Goal: Information Seeking & Learning: Learn about a topic

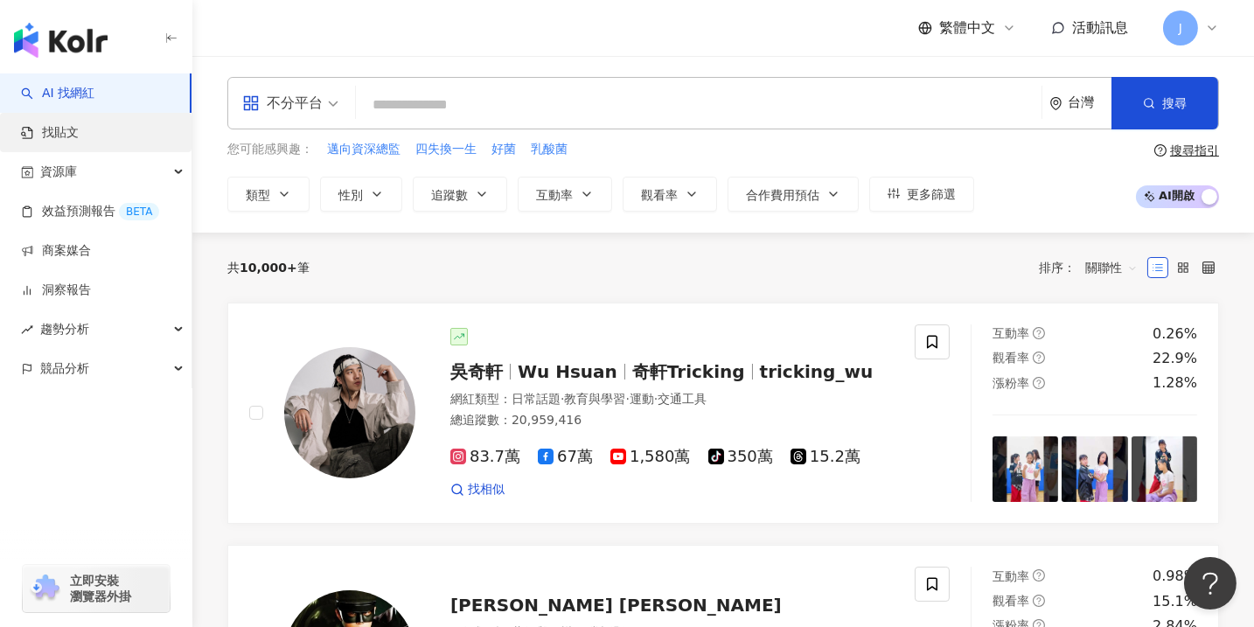
click at [79, 124] on link "找貼文" at bounding box center [50, 132] width 58 height 17
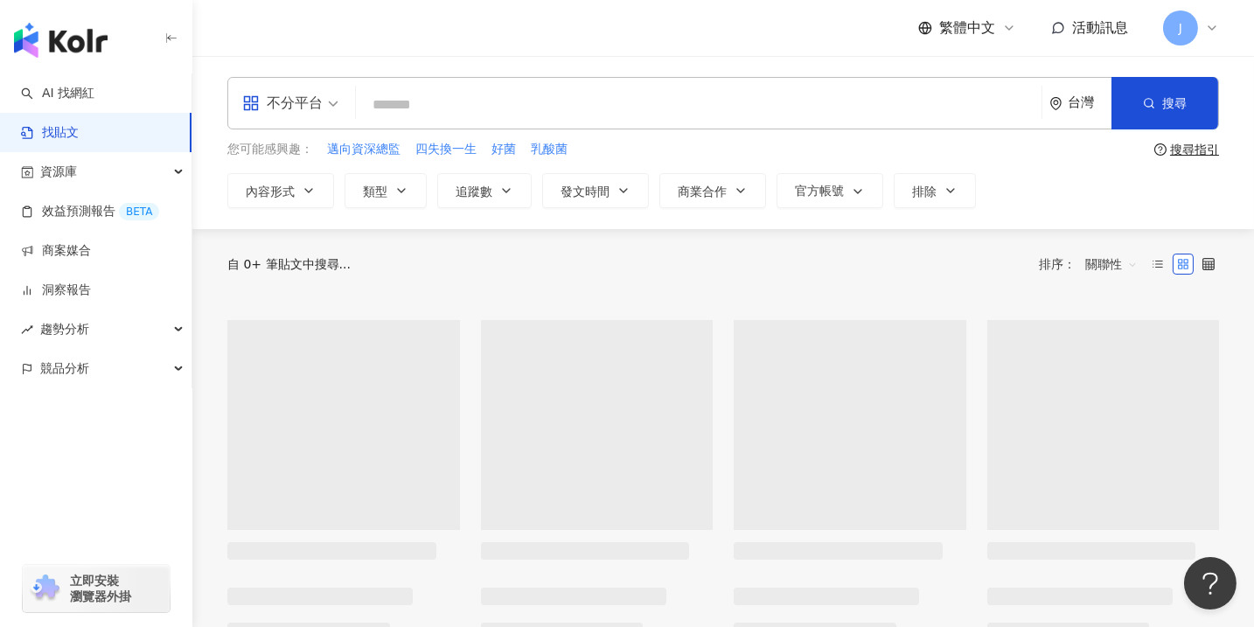
click at [459, 114] on input "search" at bounding box center [698, 105] width 671 height 38
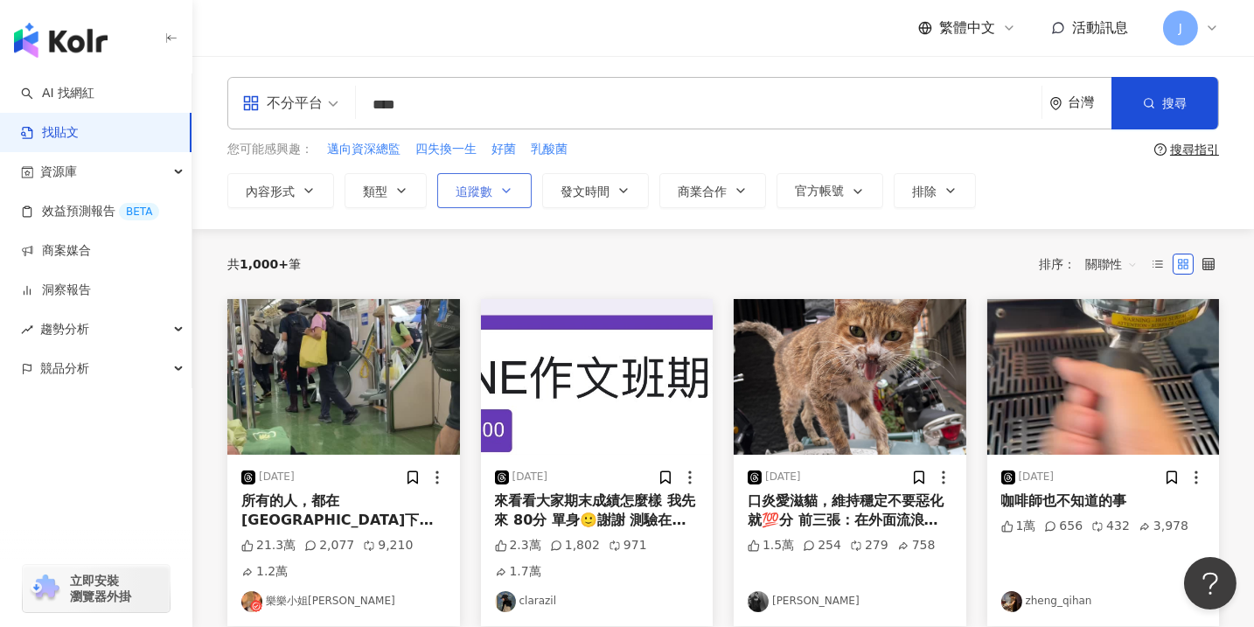
type input "****"
click at [497, 198] on button "追蹤數" at bounding box center [484, 190] width 94 height 35
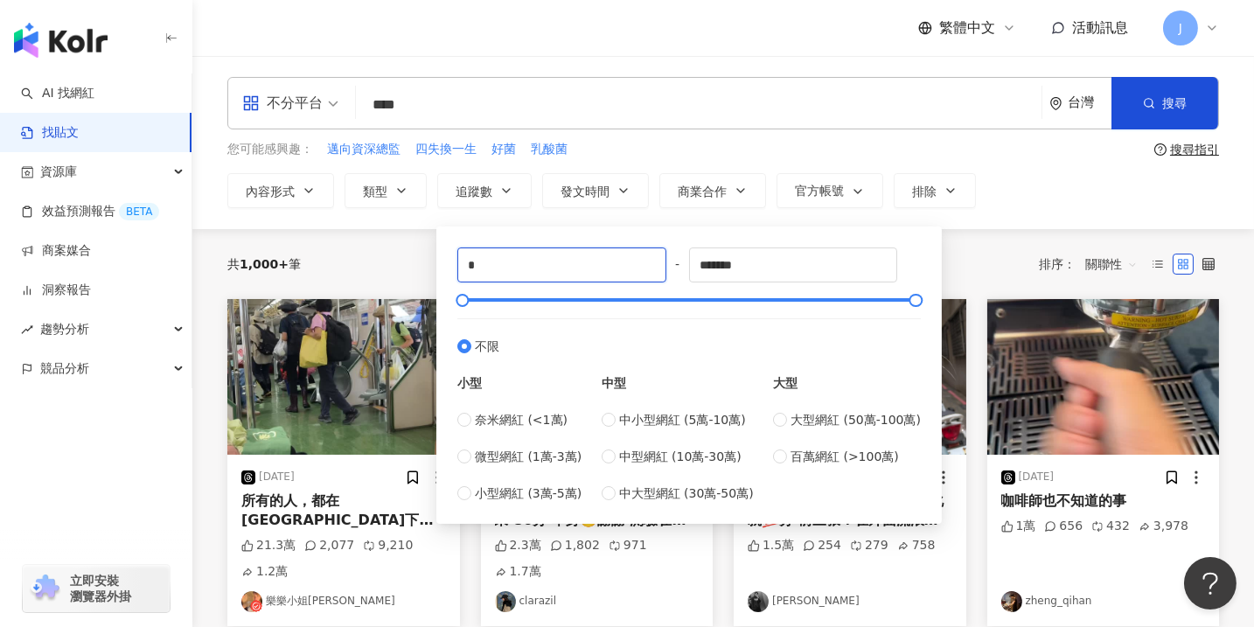
drag, startPoint x: 427, startPoint y: 252, endPoint x: 418, endPoint y: 251, distance: 9.7
type input "****"
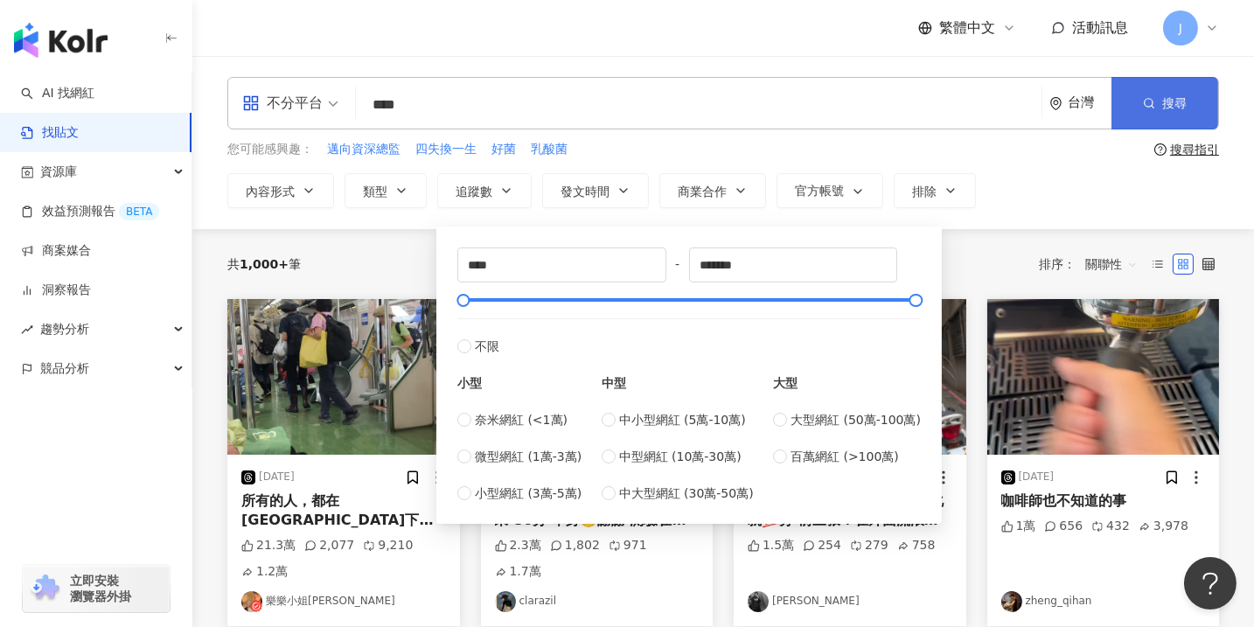
click at [1179, 96] on span "搜尋" at bounding box center [1174, 103] width 24 height 14
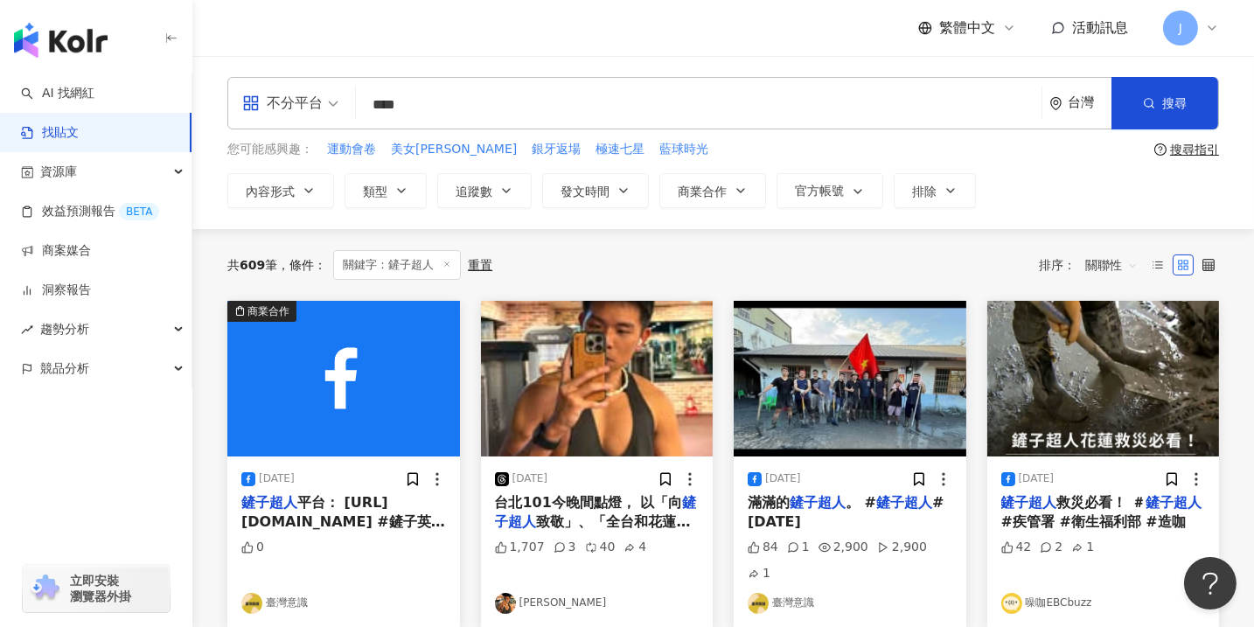
click at [545, 593] on link "Andy Hung" at bounding box center [597, 603] width 205 height 21
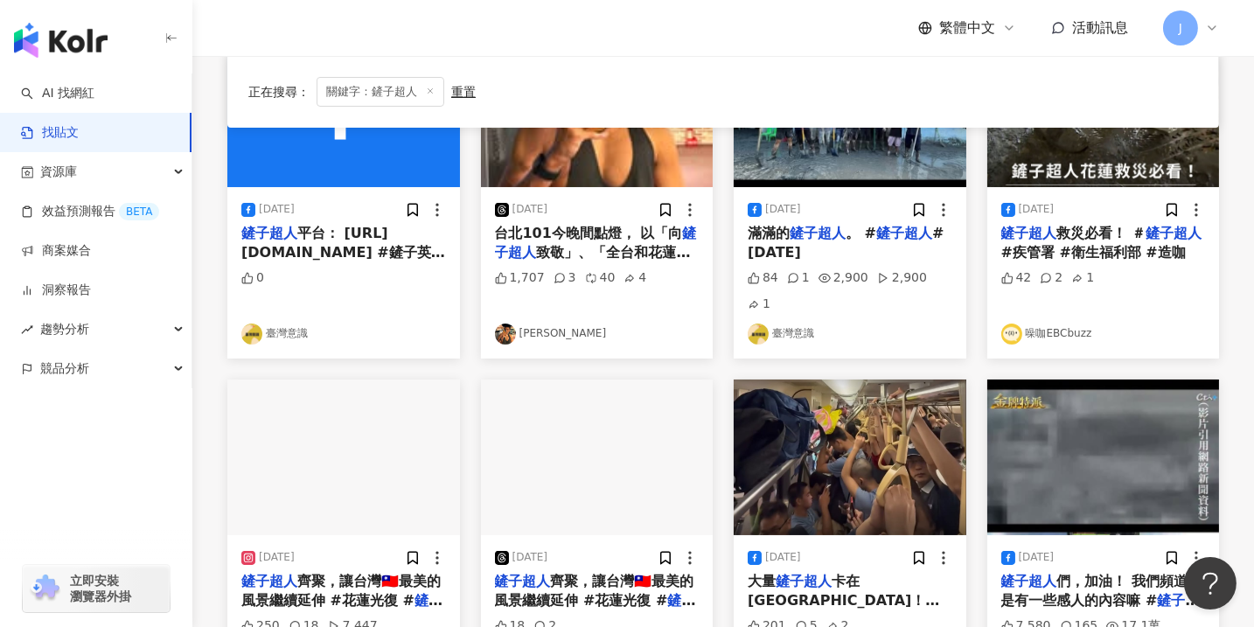
scroll to position [530, 0]
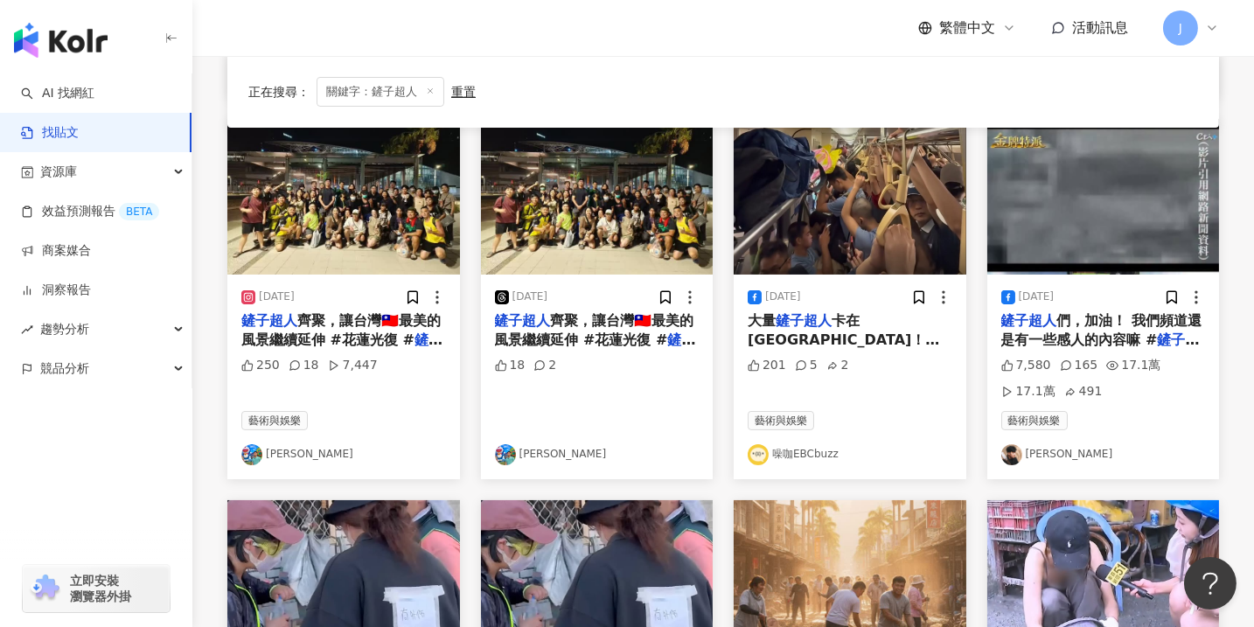
click at [281, 444] on link "林正宇" at bounding box center [343, 454] width 205 height 21
click at [1049, 444] on link "綾小路Louis" at bounding box center [1103, 454] width 205 height 21
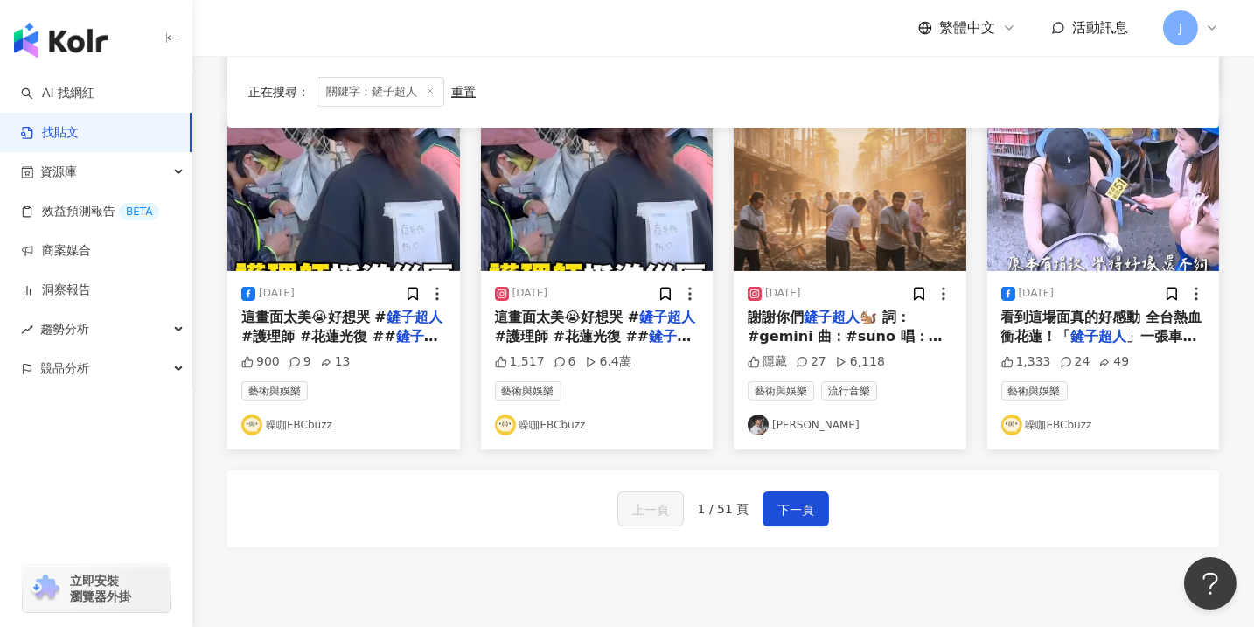
scroll to position [927, 0]
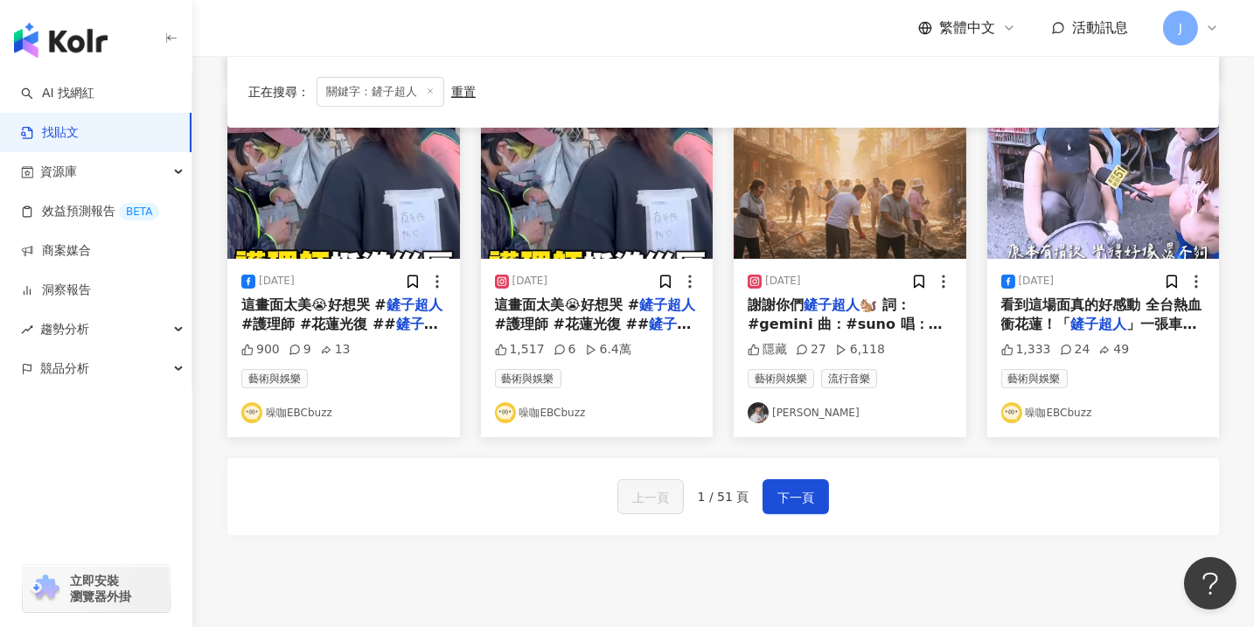
click at [784, 402] on link "吳世康" at bounding box center [849, 412] width 205 height 21
click at [789, 487] on span "下一頁" at bounding box center [795, 497] width 37 height 21
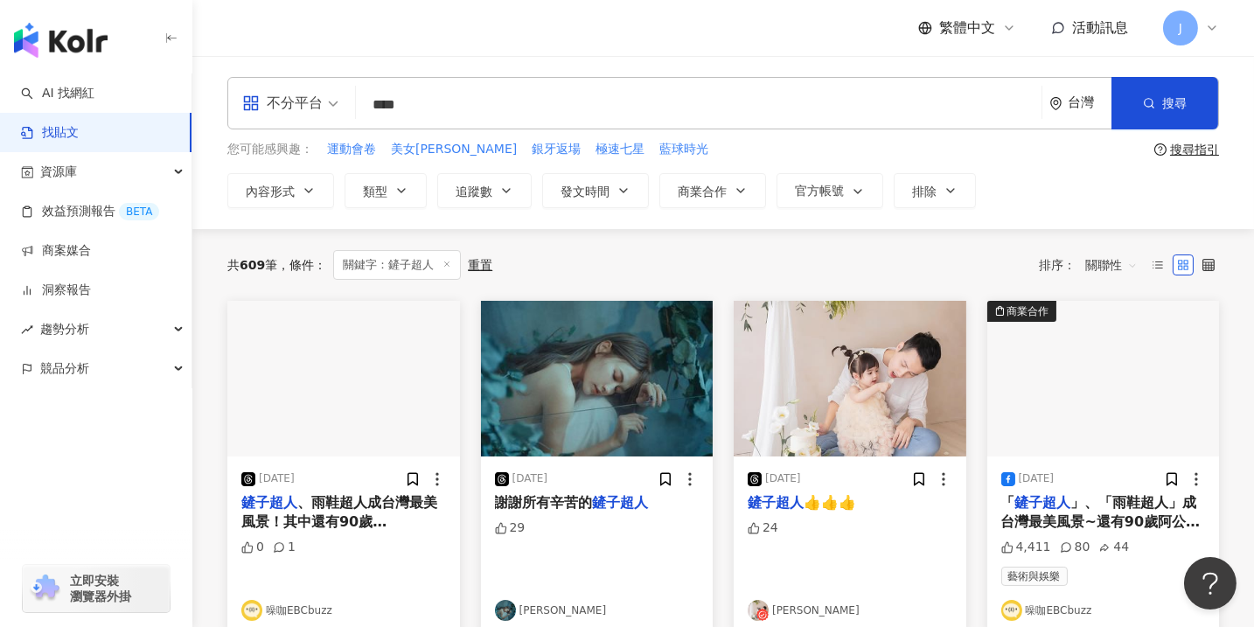
scroll to position [132, 0]
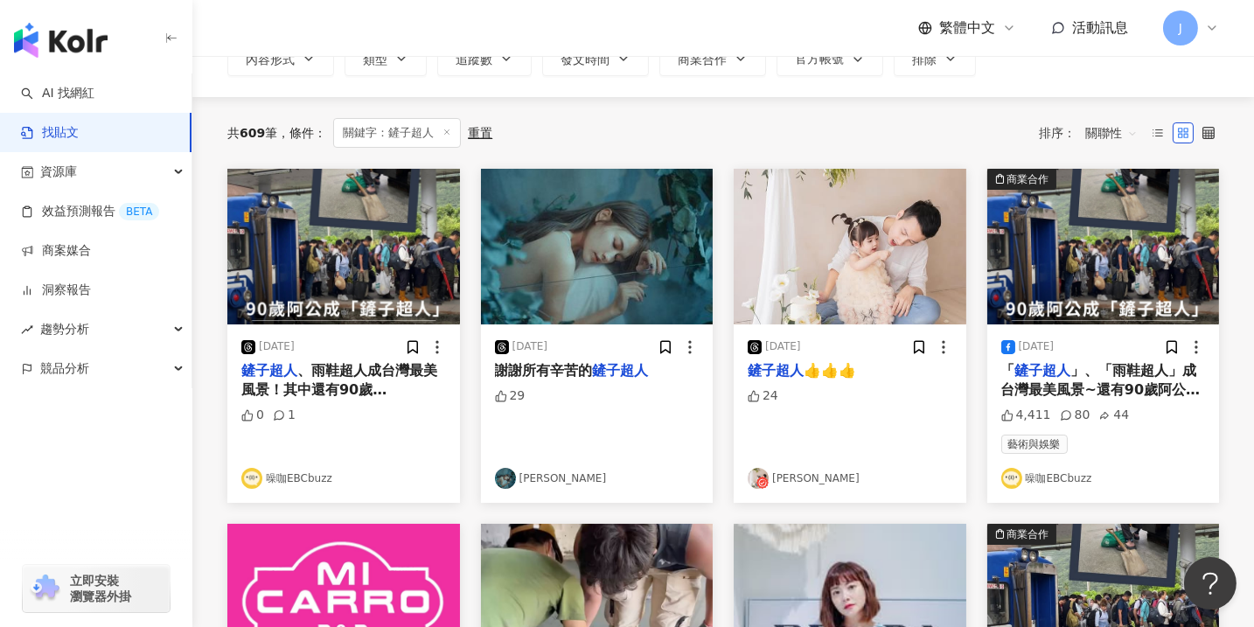
click at [552, 479] on link "Rita Chang" at bounding box center [597, 478] width 205 height 21
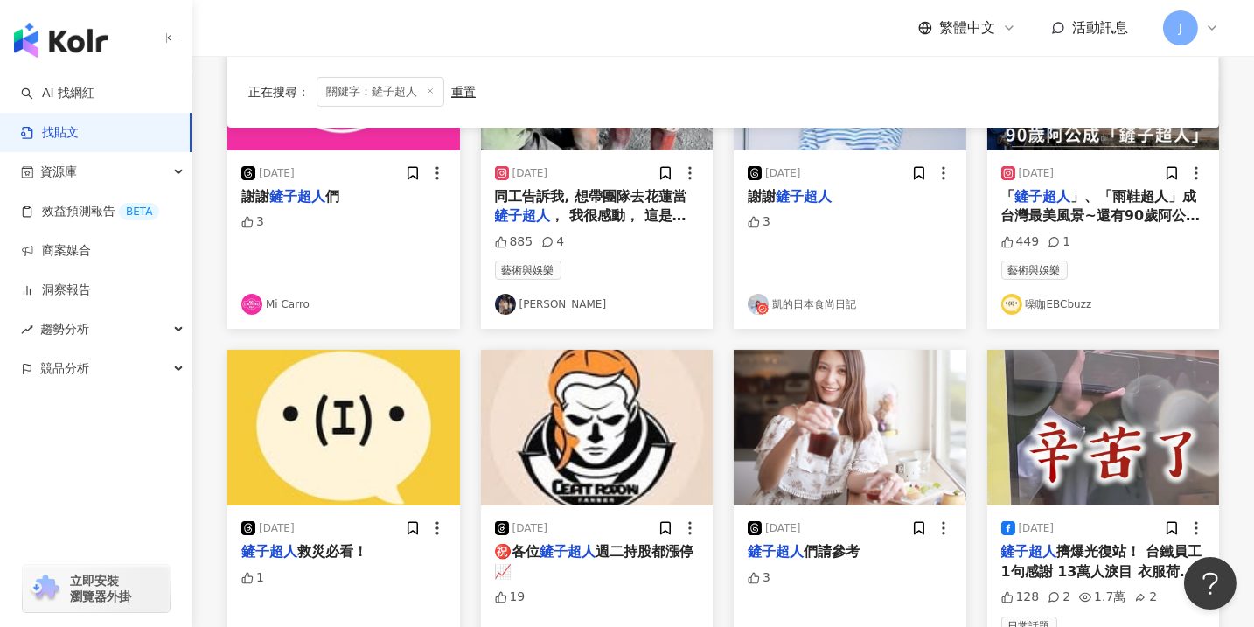
scroll to position [662, 0]
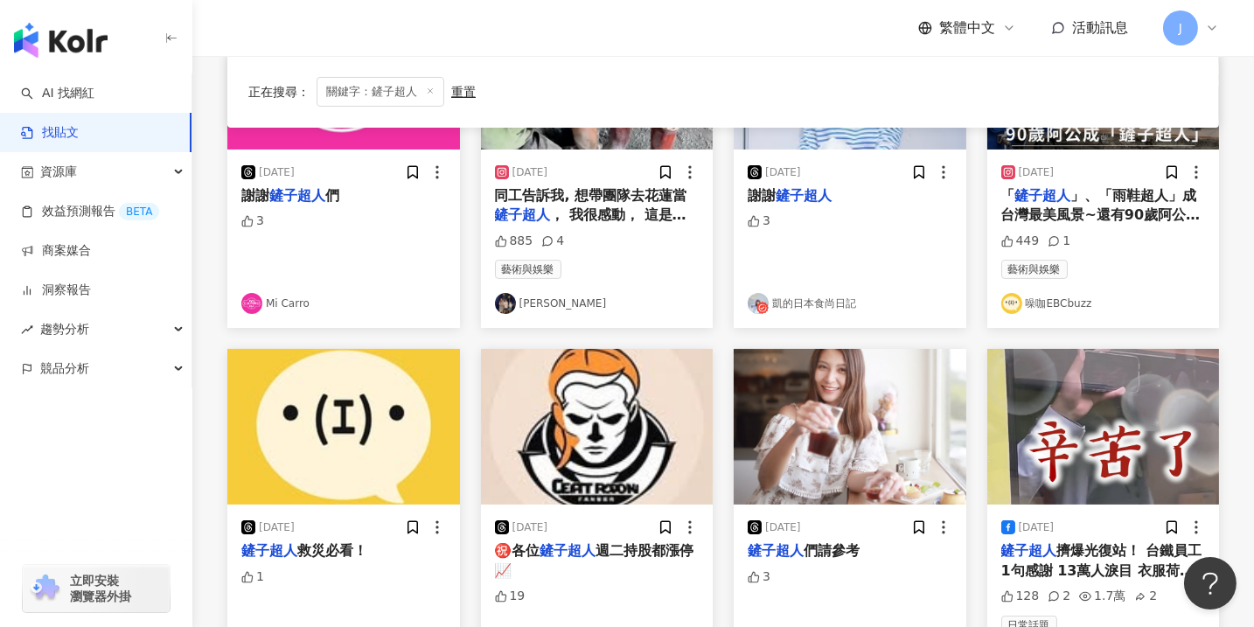
click at [566, 303] on link "張光偉 Wayne" at bounding box center [597, 303] width 205 height 21
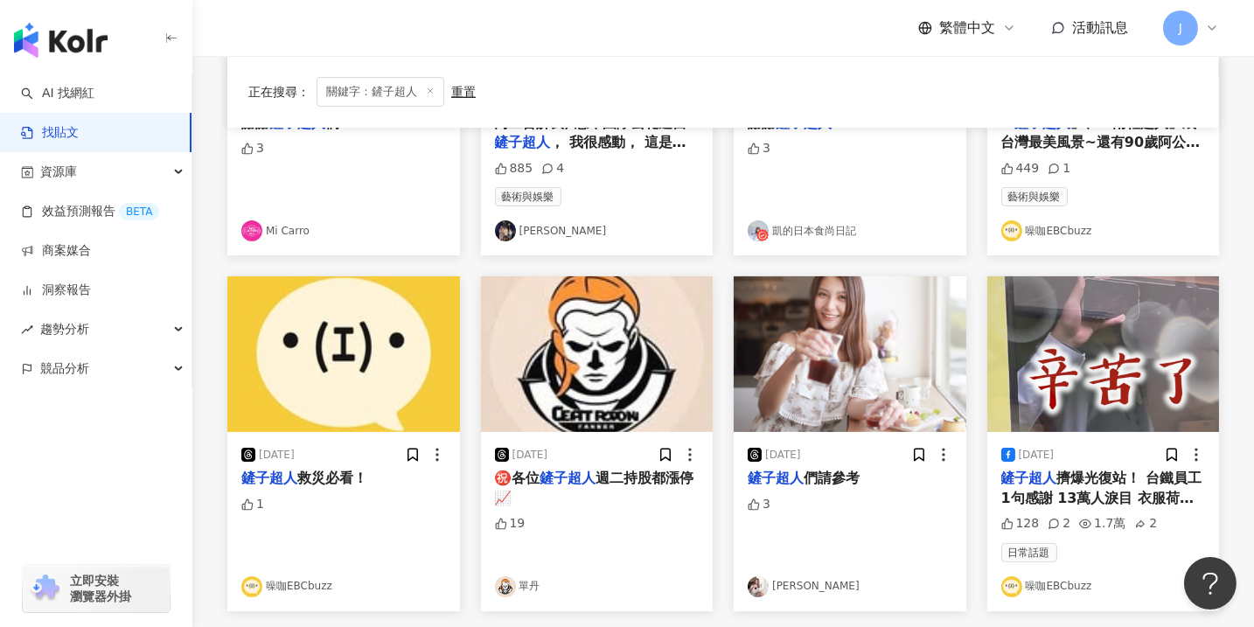
scroll to position [795, 0]
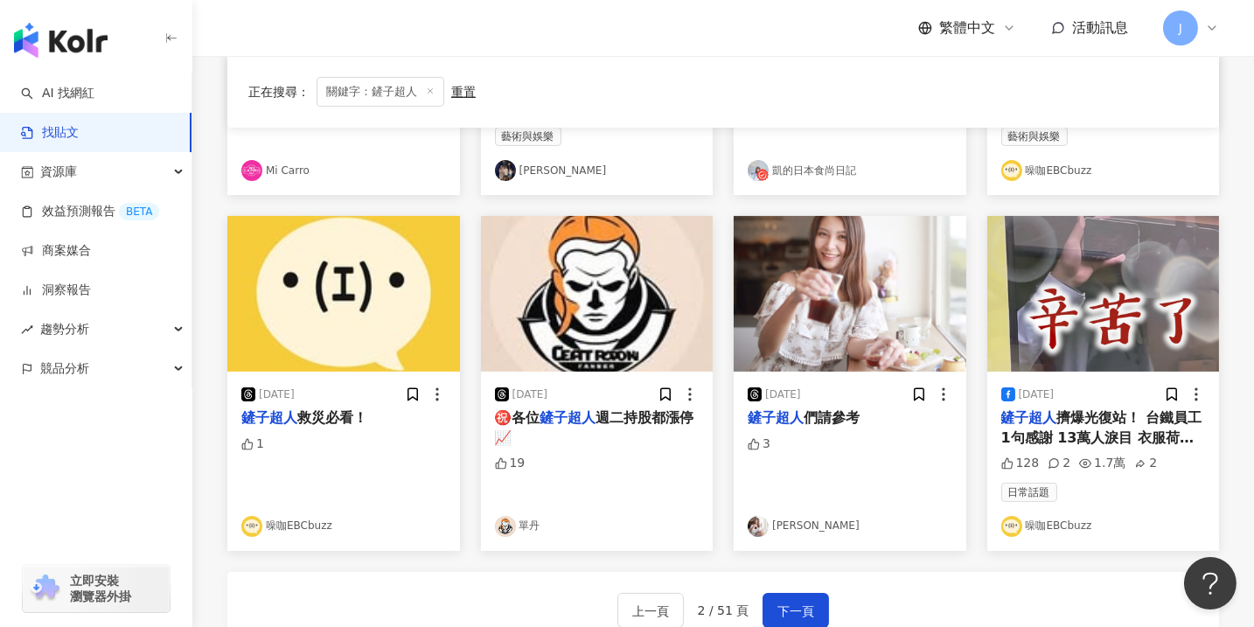
click at [529, 526] on link "單丹" at bounding box center [597, 526] width 205 height 21
click at [791, 615] on span "下一頁" at bounding box center [795, 611] width 37 height 21
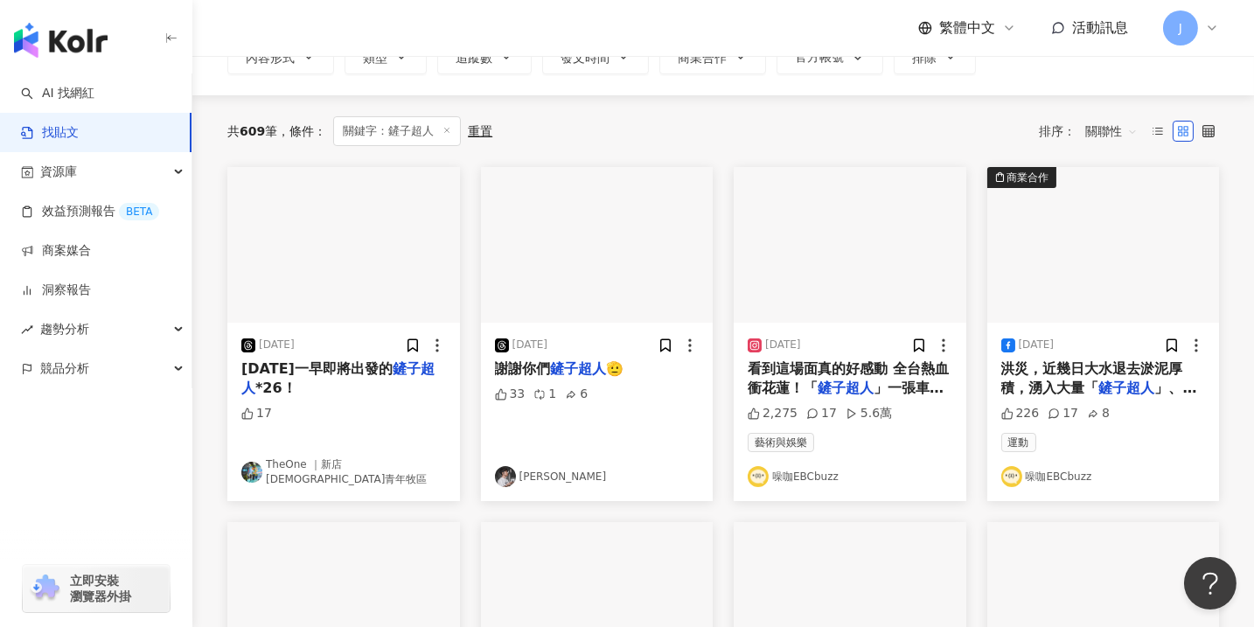
scroll to position [132, 0]
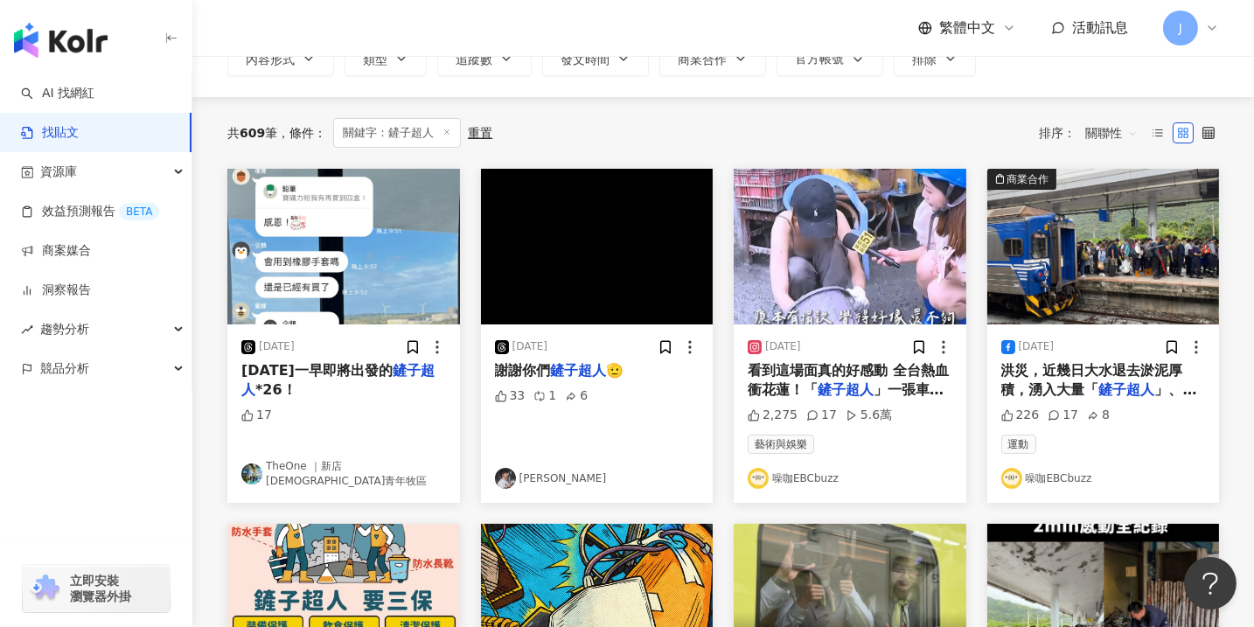
click at [530, 476] on link "吳世康" at bounding box center [597, 478] width 205 height 21
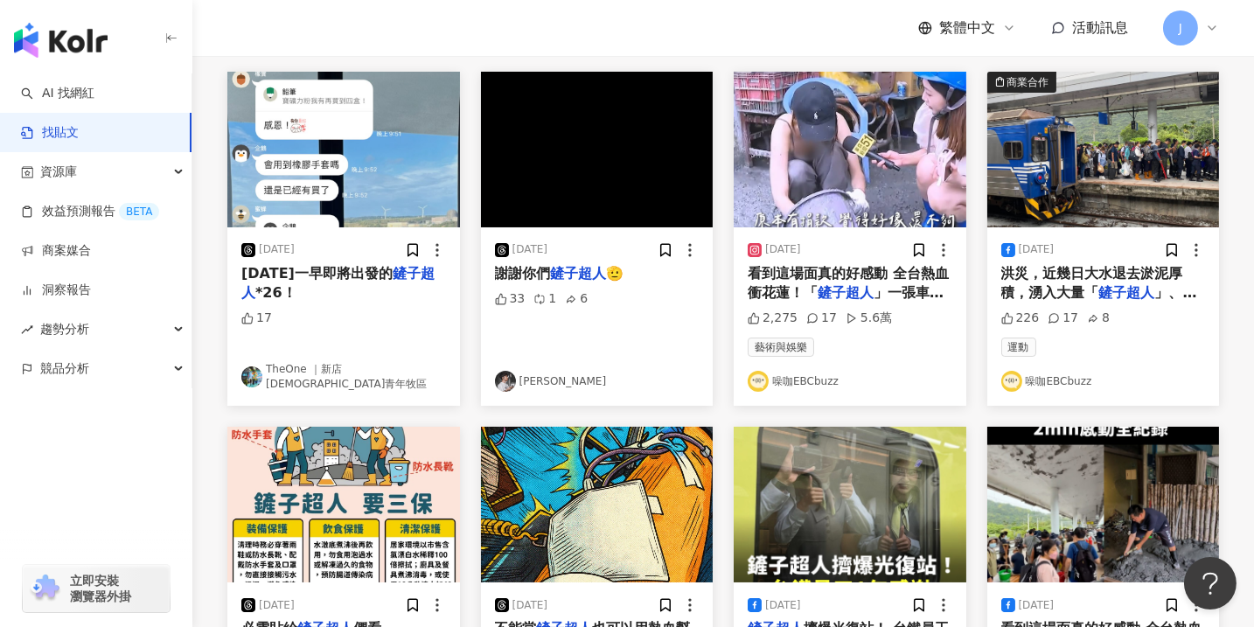
scroll to position [397, 0]
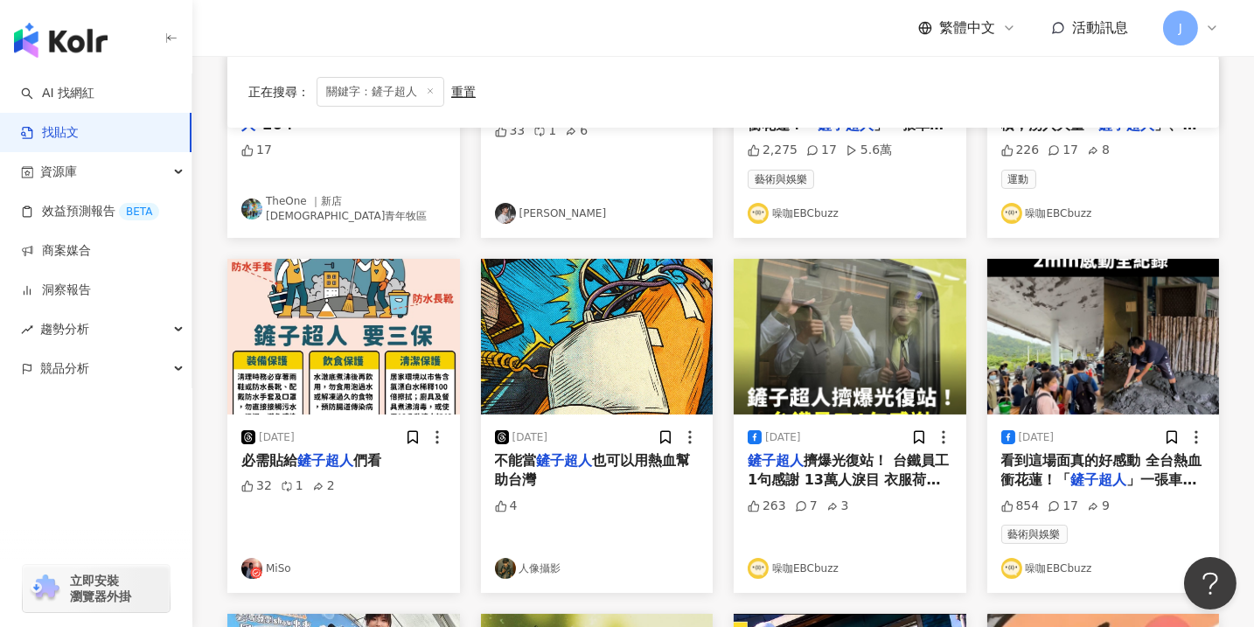
click at [268, 567] on link "MiSo" at bounding box center [343, 568] width 205 height 21
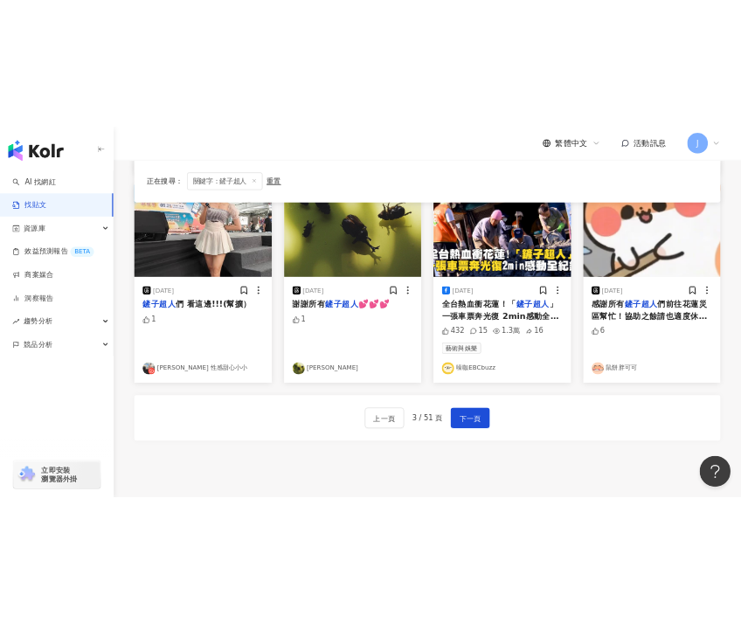
scroll to position [927, 0]
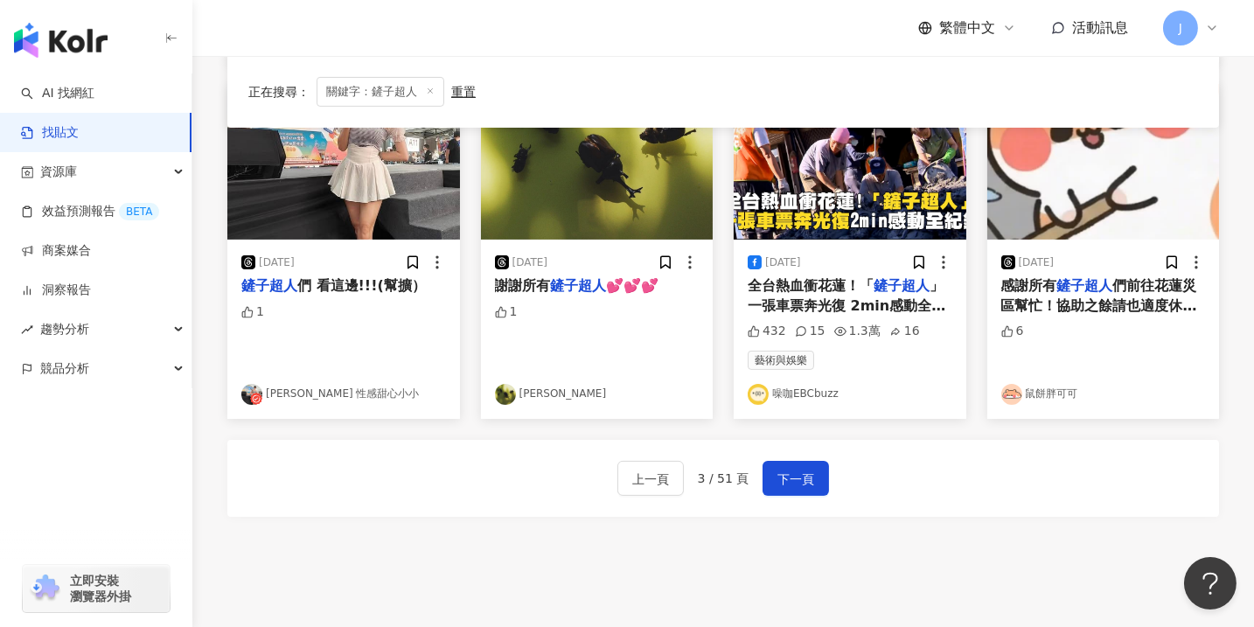
click at [1049, 392] on link "鼠餅胖可可" at bounding box center [1103, 394] width 205 height 21
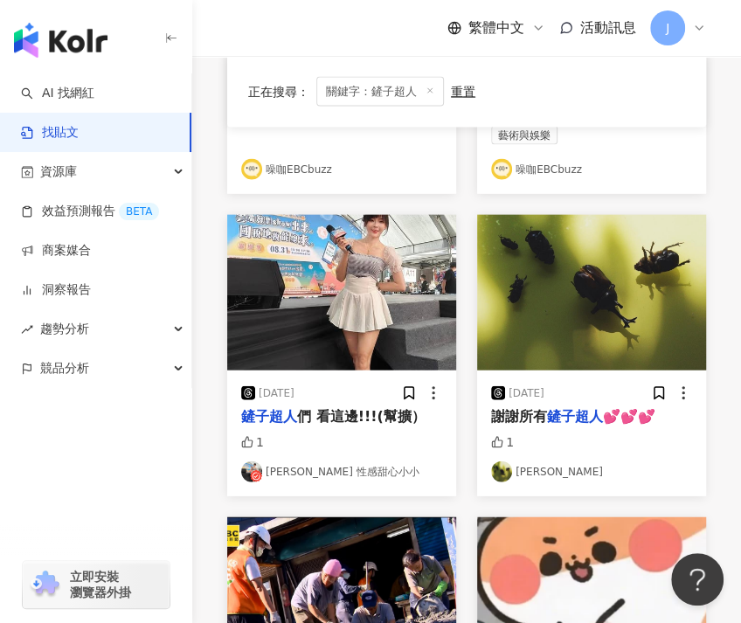
scroll to position [1721, 0]
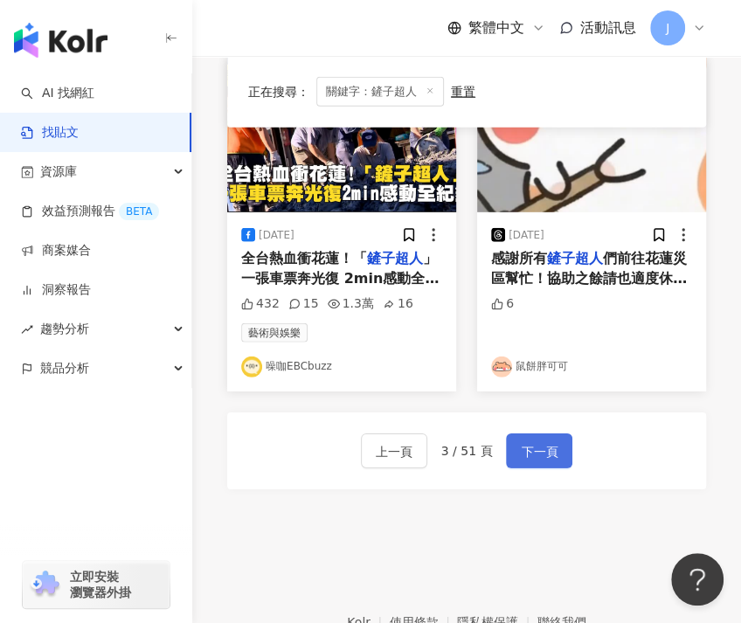
click at [552, 446] on span "下一頁" at bounding box center [539, 451] width 37 height 21
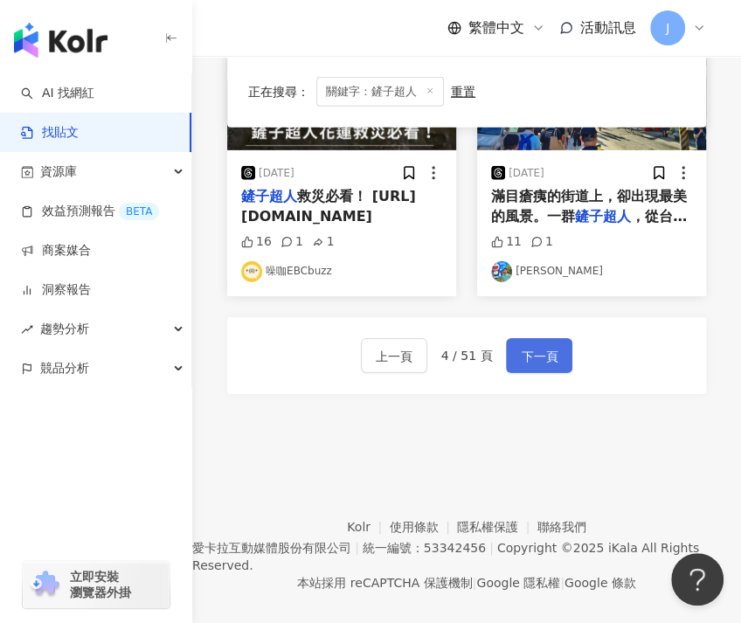
scroll to position [2038, 0]
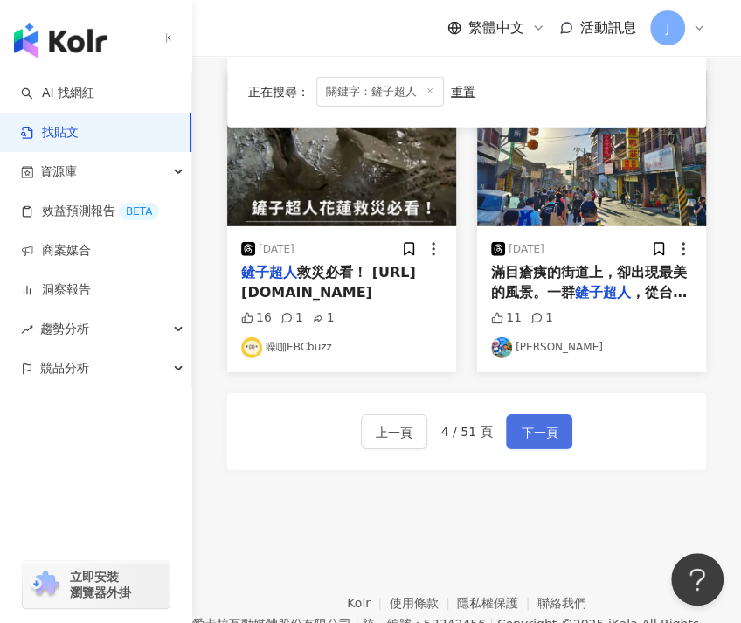
click at [524, 443] on span "下一頁" at bounding box center [539, 432] width 37 height 21
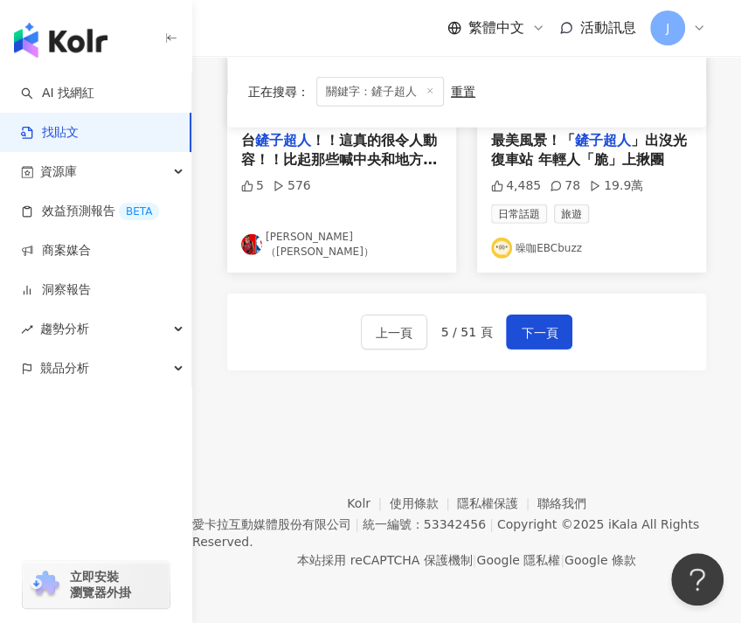
scroll to position [1981, 0]
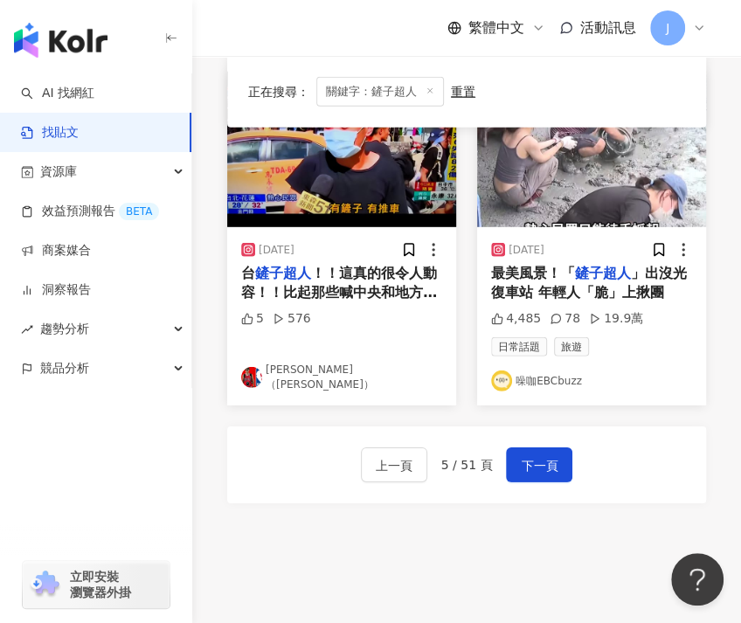
drag, startPoint x: 295, startPoint y: 425, endPoint x: 40, endPoint y: 649, distance: 340.0
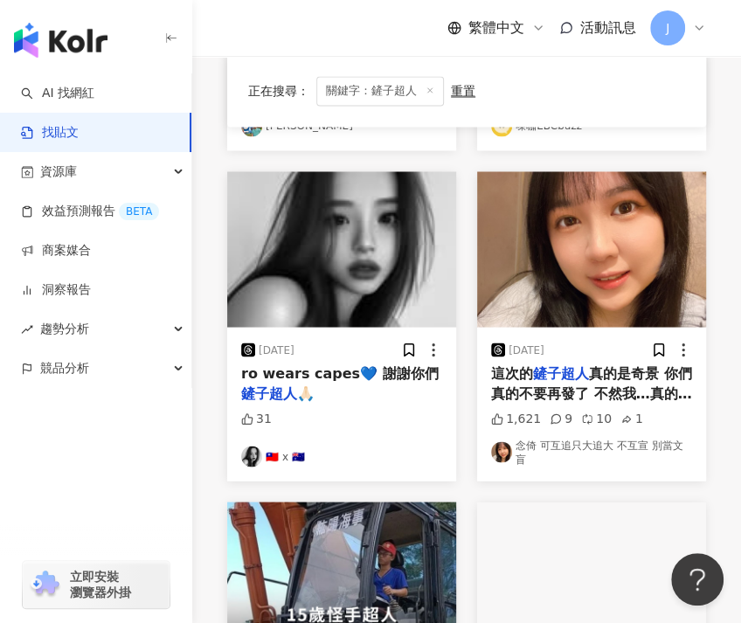
scroll to position [1191, 0]
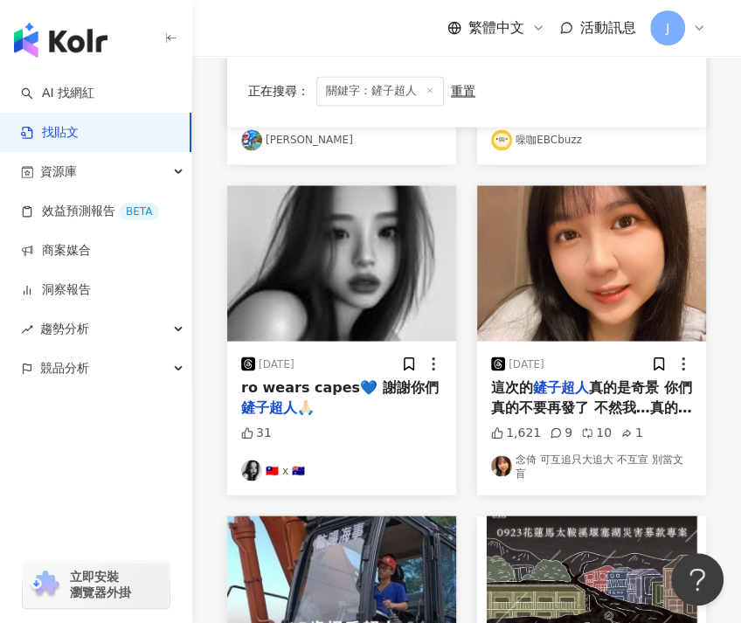
click at [258, 461] on img at bounding box center [251, 470] width 21 height 21
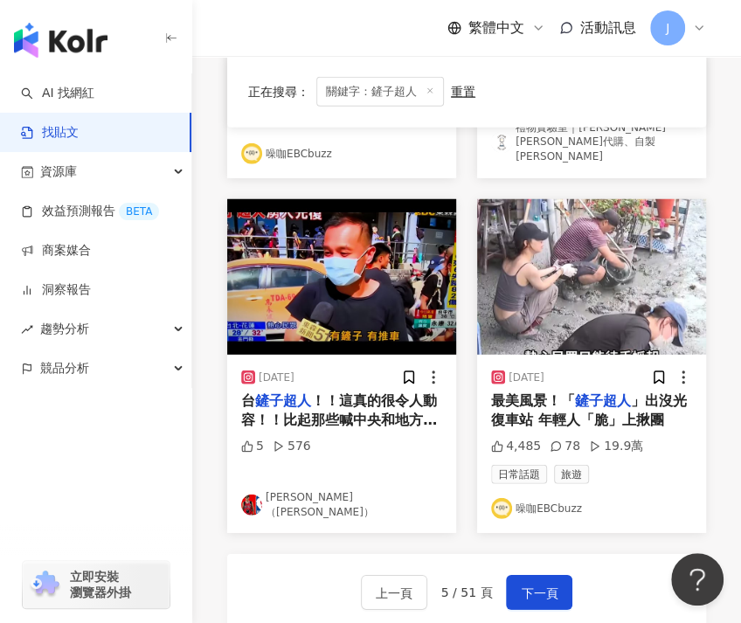
scroll to position [1854, 0]
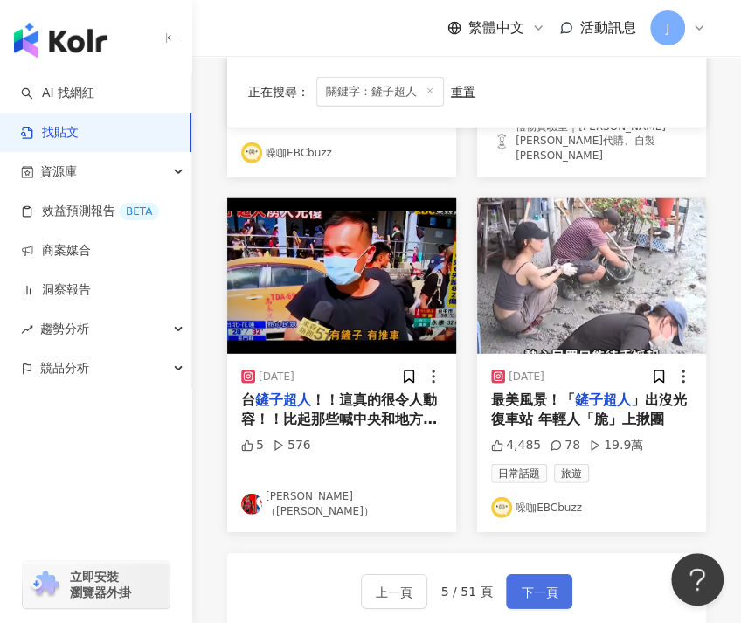
click at [546, 582] on span "下一頁" at bounding box center [539, 592] width 37 height 21
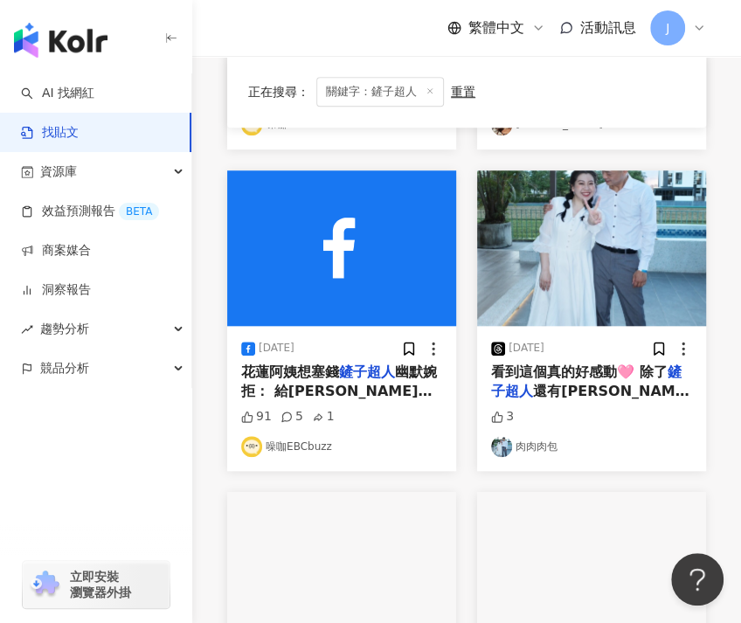
scroll to position [265, 0]
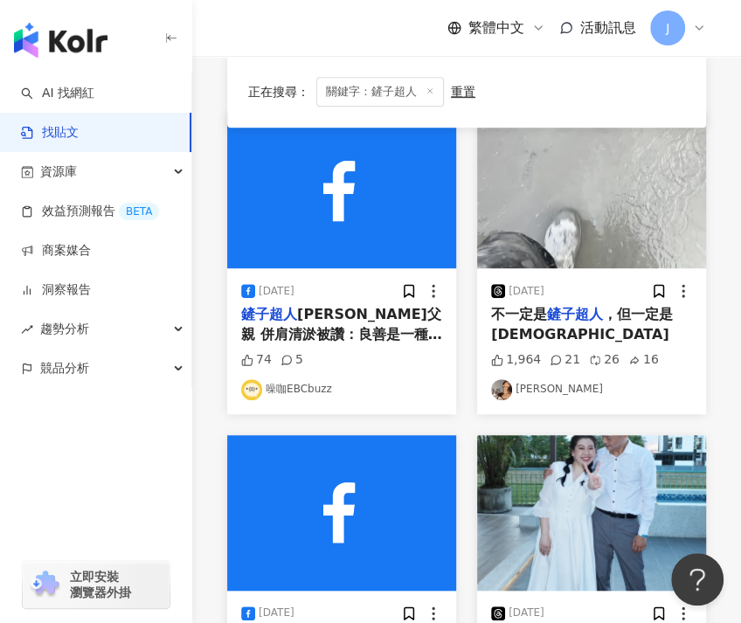
click at [531, 389] on link "李宜柏" at bounding box center [591, 389] width 201 height 21
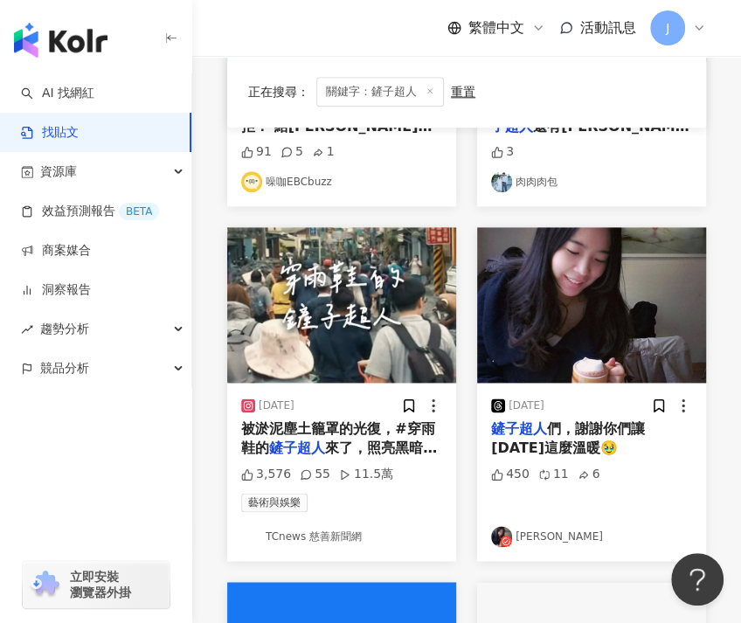
scroll to position [795, 0]
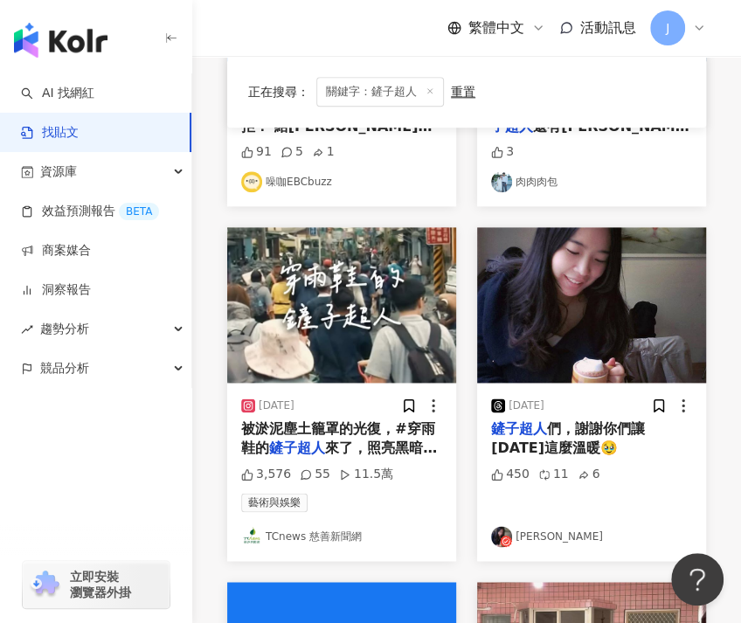
click at [546, 533] on link "蕾咪 Rami" at bounding box center [591, 536] width 201 height 21
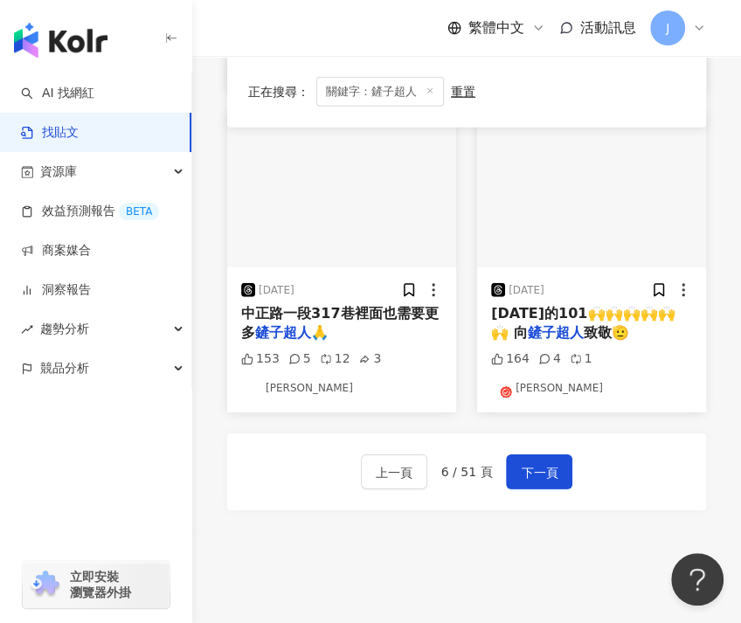
scroll to position [1986, 0]
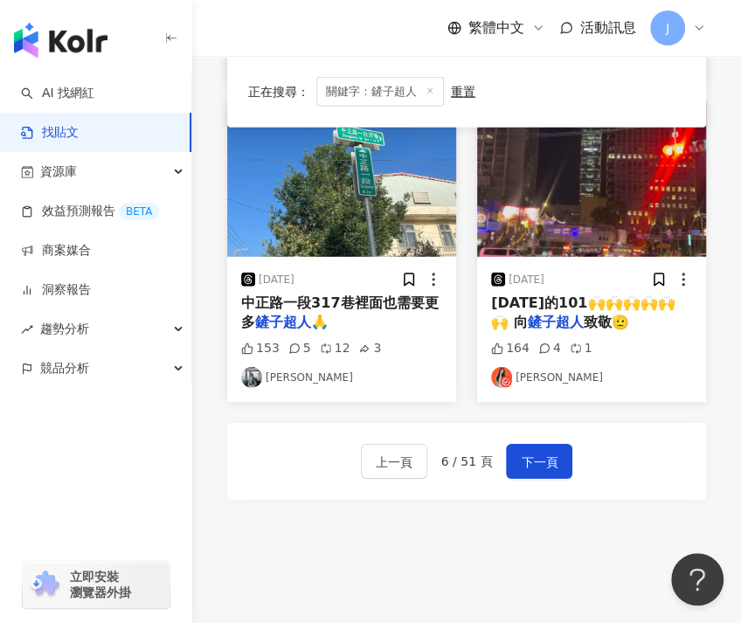
click at [303, 370] on link "[PERSON_NAME]" at bounding box center [341, 377] width 201 height 21
click at [550, 452] on span "下一頁" at bounding box center [539, 462] width 37 height 21
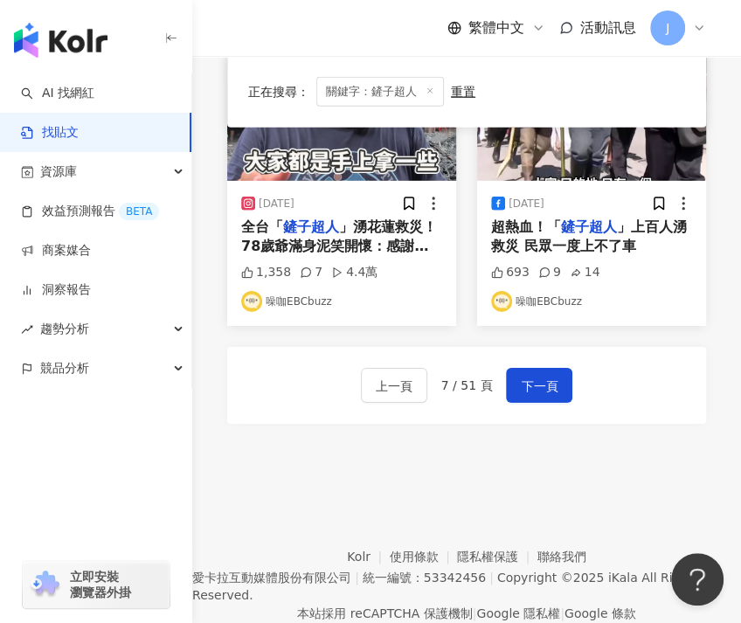
scroll to position [2019, 0]
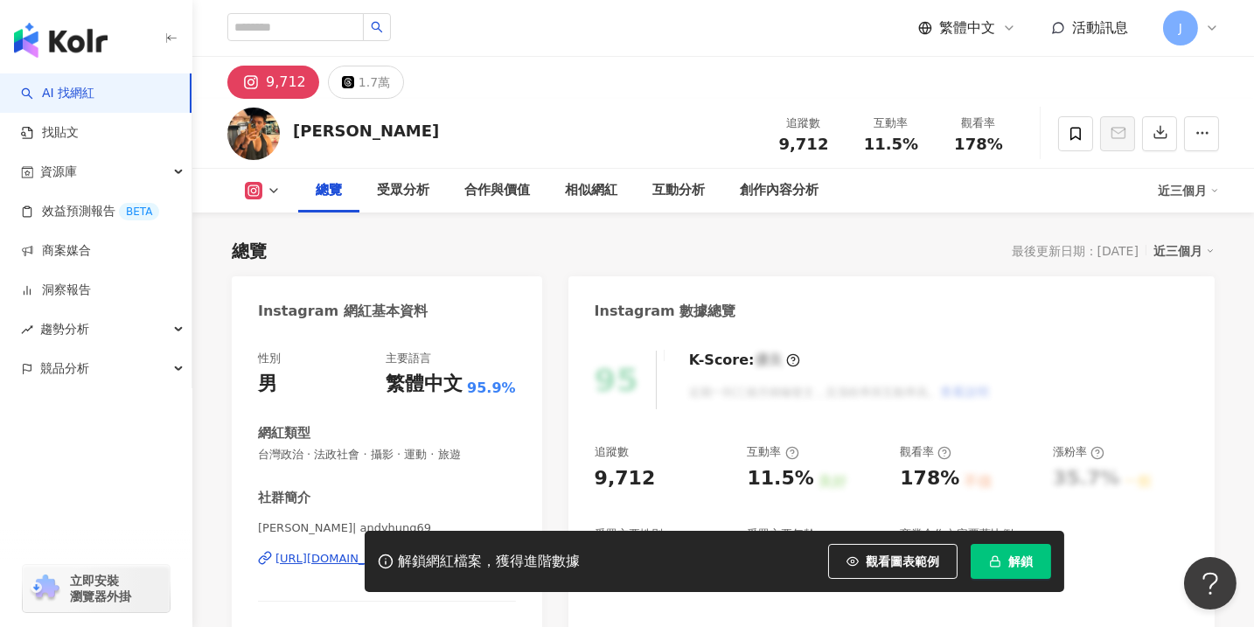
scroll to position [132, 0]
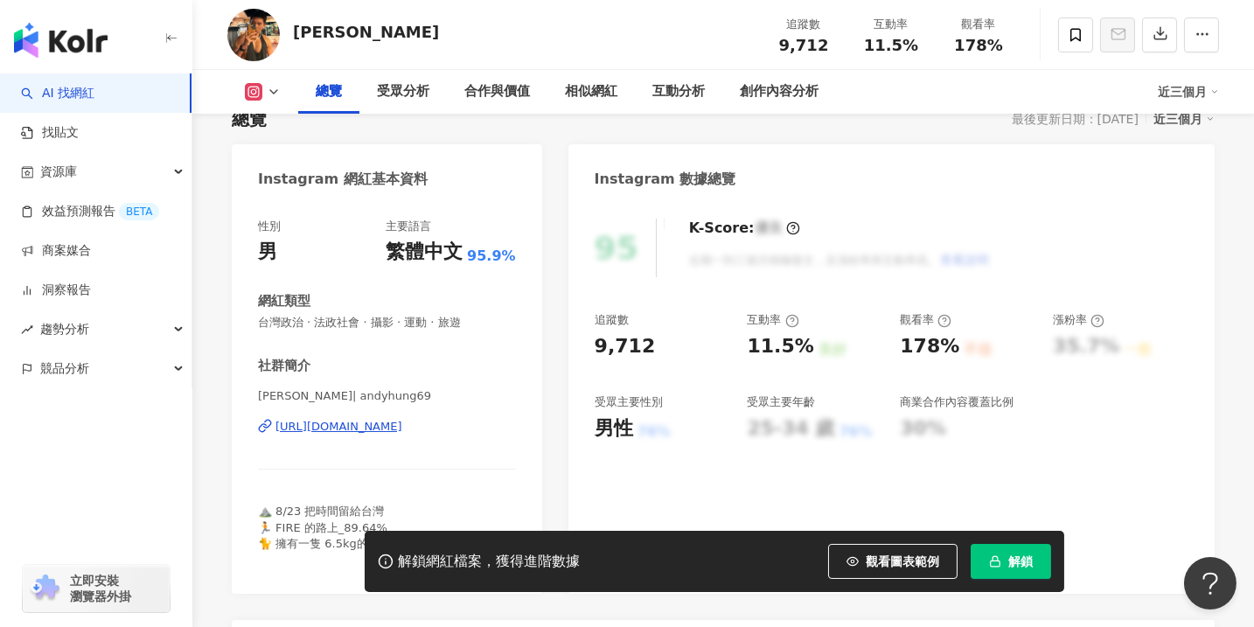
click at [402, 425] on div "https://www.instagram.com/andyhung69/" at bounding box center [338, 427] width 127 height 16
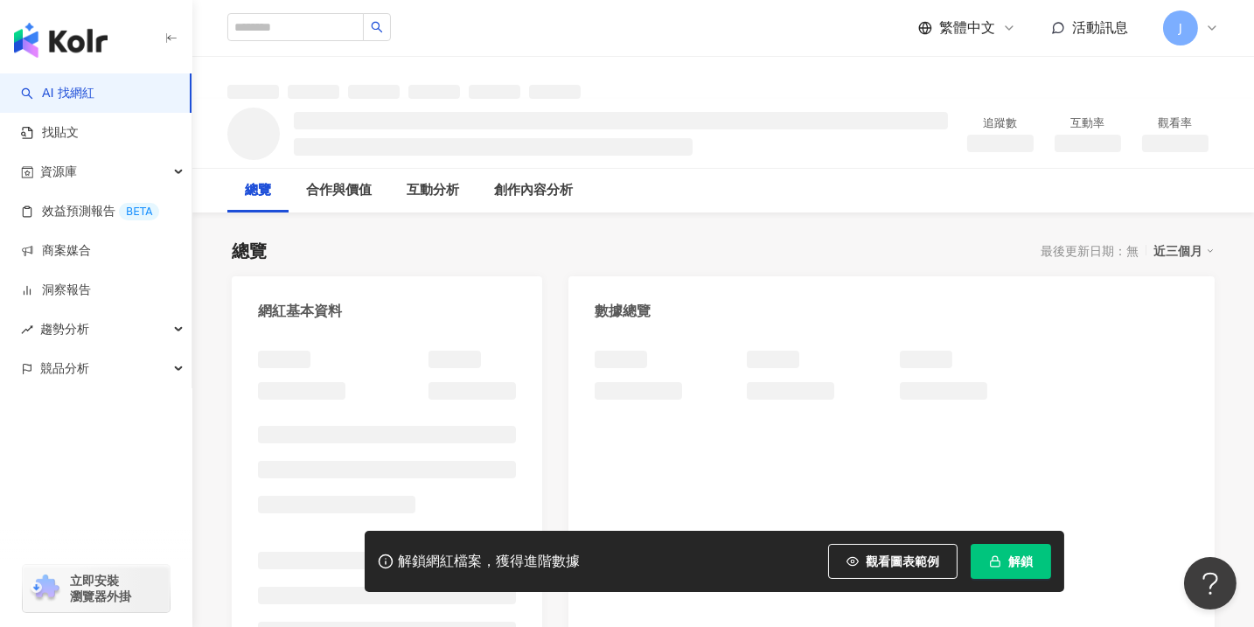
drag, startPoint x: 226, startPoint y: 273, endPoint x: 521, endPoint y: 354, distance: 305.6
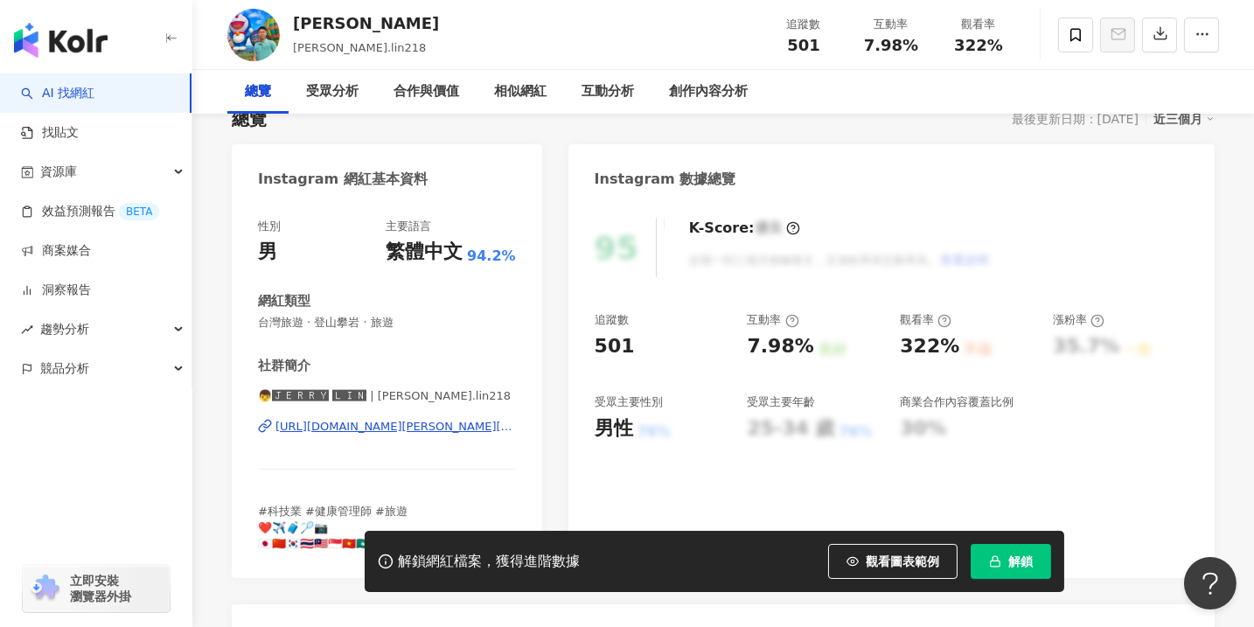
scroll to position [397, 0]
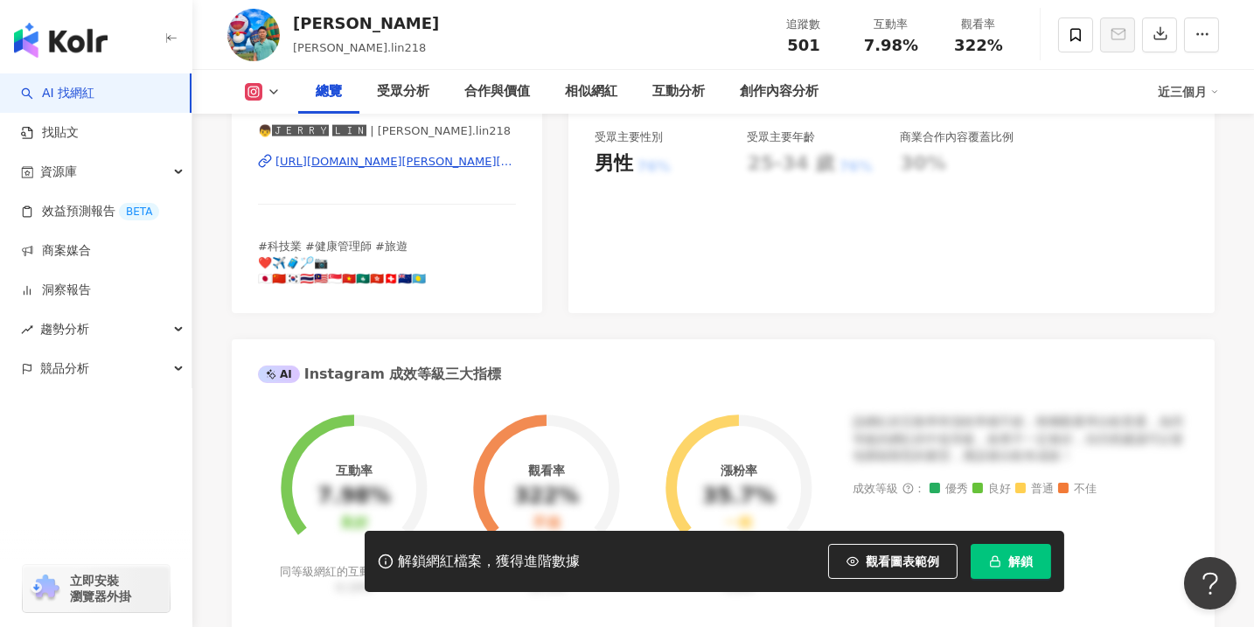
click at [403, 158] on div "https://www.instagram.com/jerry.lin218/" at bounding box center [395, 162] width 240 height 16
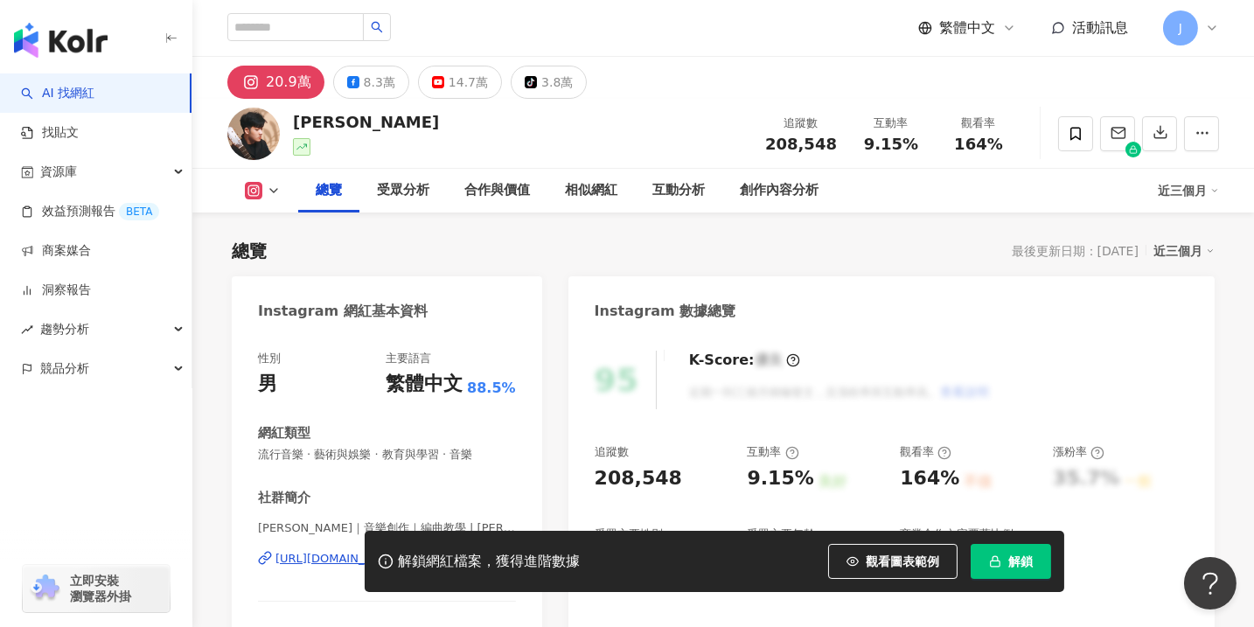
scroll to position [397, 0]
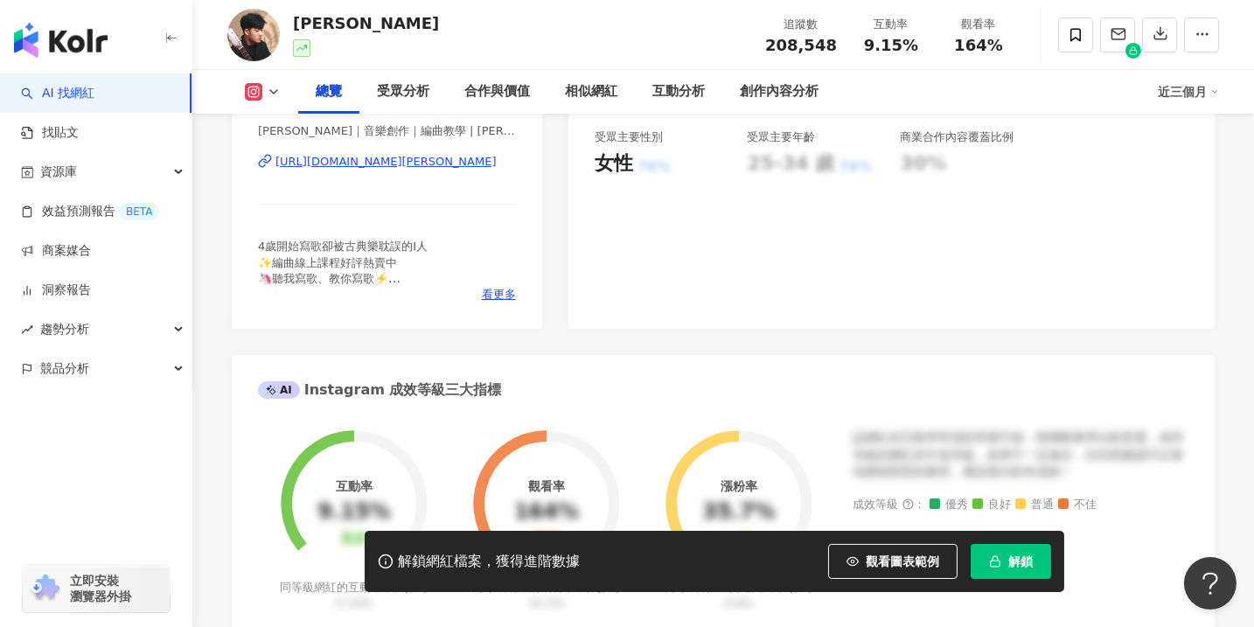
click at [401, 164] on div "https://www.instagram.com/louis._.0308/" at bounding box center [385, 162] width 221 height 16
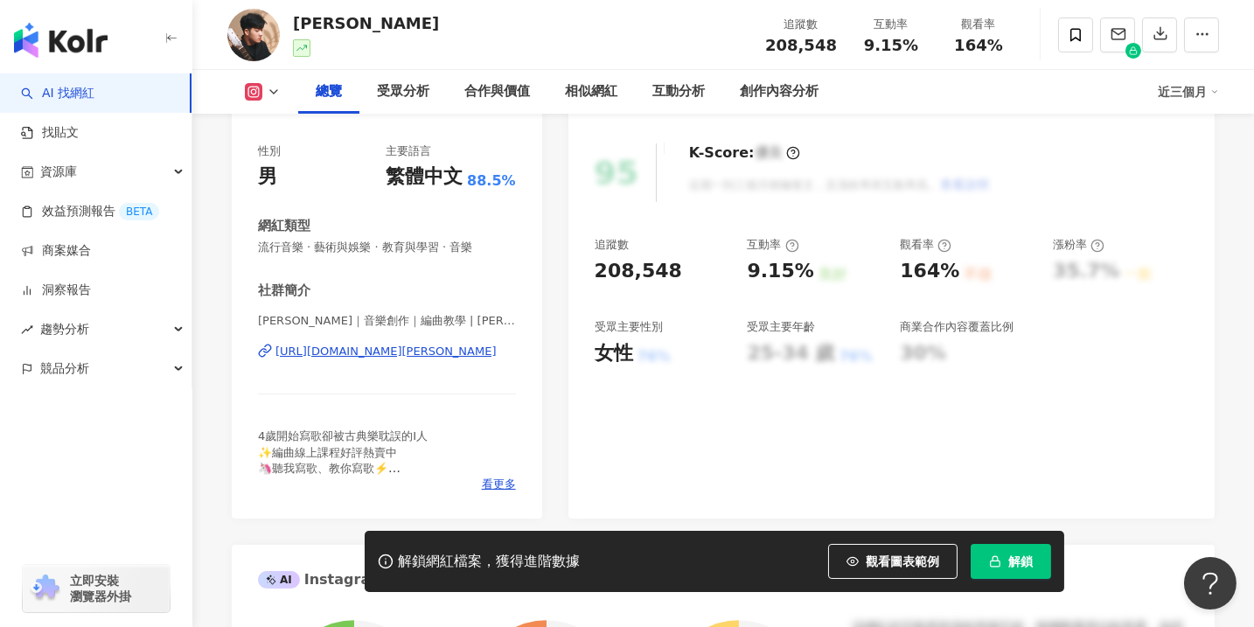
scroll to position [0, 0]
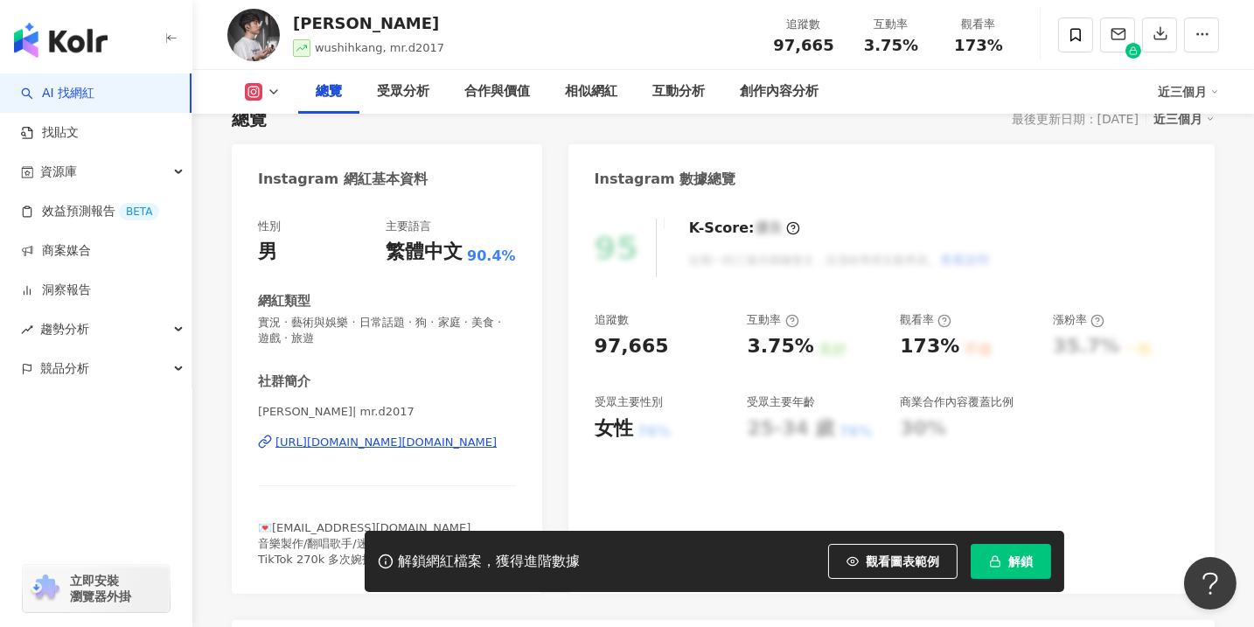
click at [413, 440] on div "https://www.instagram.com/mr.d2017/" at bounding box center [385, 442] width 221 height 16
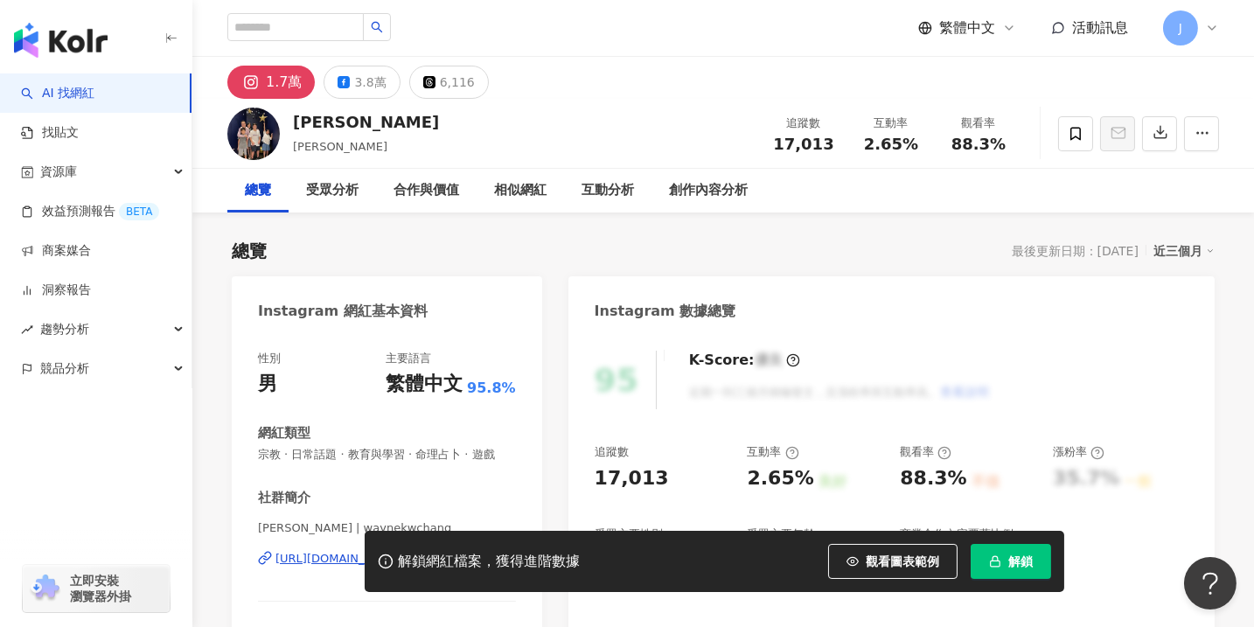
scroll to position [265, 0]
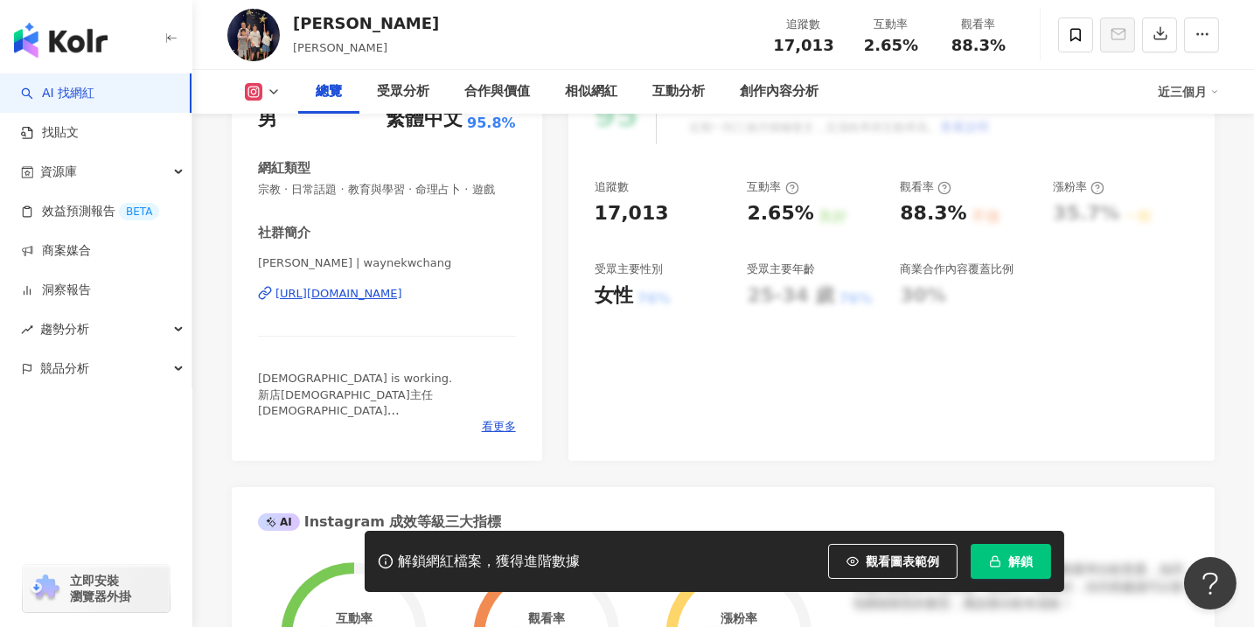
click at [395, 302] on div "https://www.instagram.com/waynekwchang/" at bounding box center [338, 294] width 127 height 16
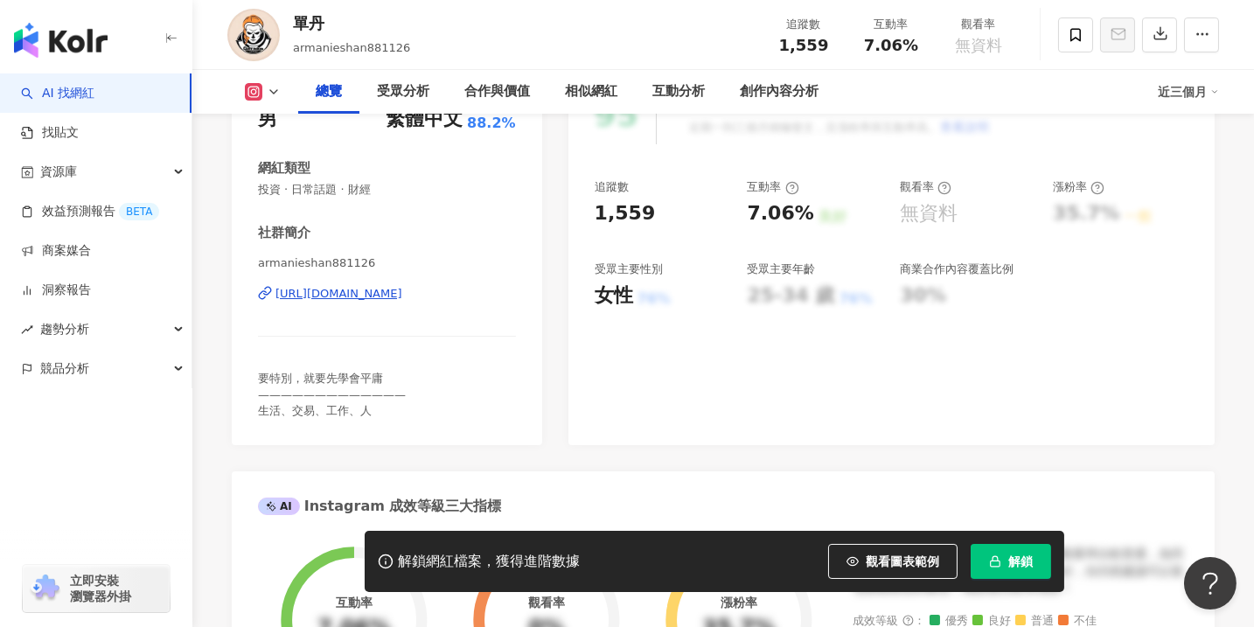
click at [370, 295] on div "https://www.instagram.com/armanieshan881126/" at bounding box center [338, 294] width 127 height 16
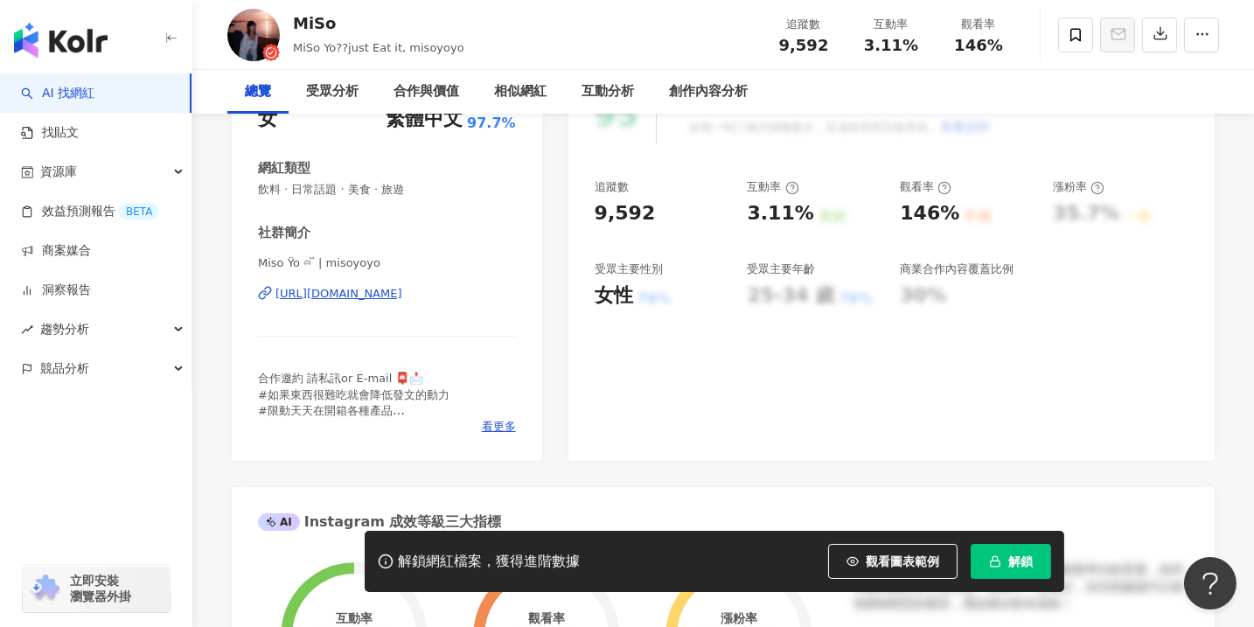
click at [402, 287] on div "https://www.instagram.com/misoyoyo/" at bounding box center [338, 294] width 127 height 16
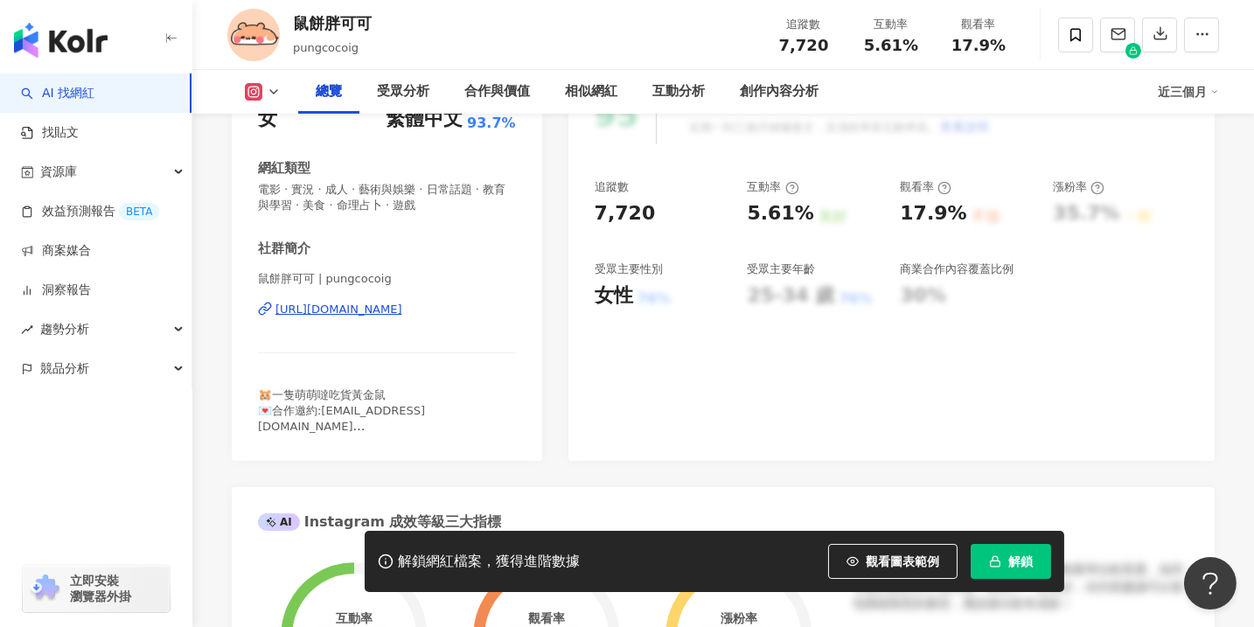
click at [352, 308] on div "https://www.instagram.com/pungcocoig/" at bounding box center [338, 310] width 127 height 16
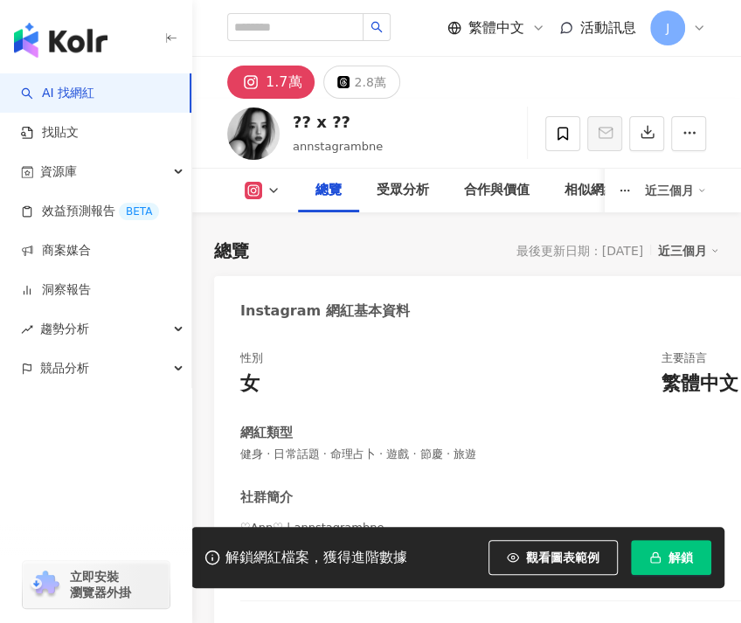
scroll to position [265, 0]
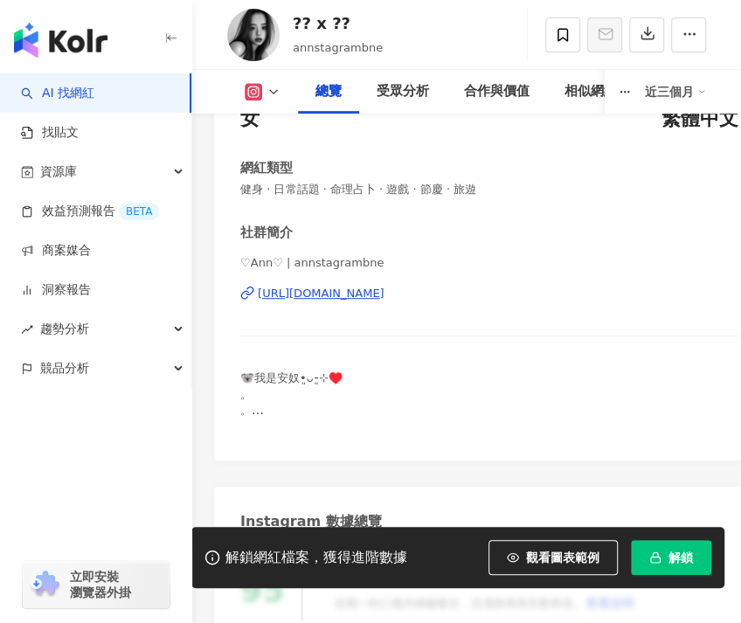
click at [323, 300] on div "[URL][DOMAIN_NAME]" at bounding box center [321, 294] width 127 height 16
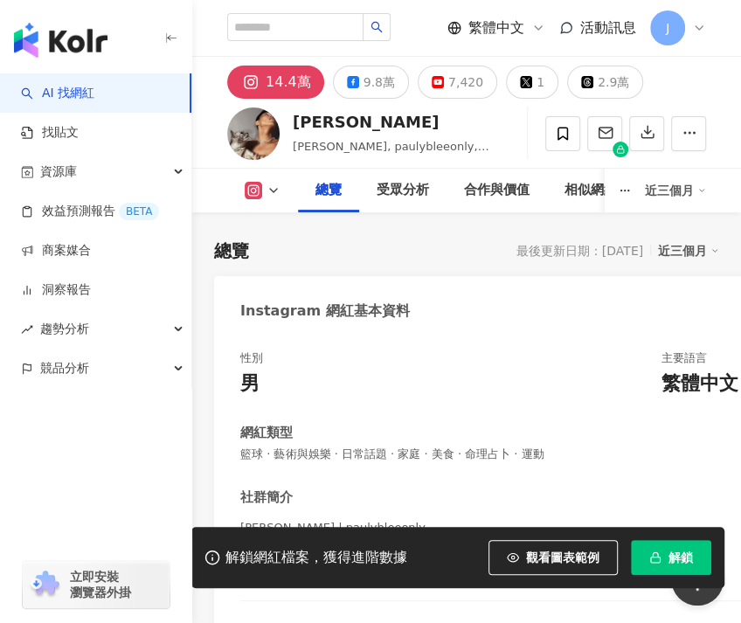
scroll to position [265, 0]
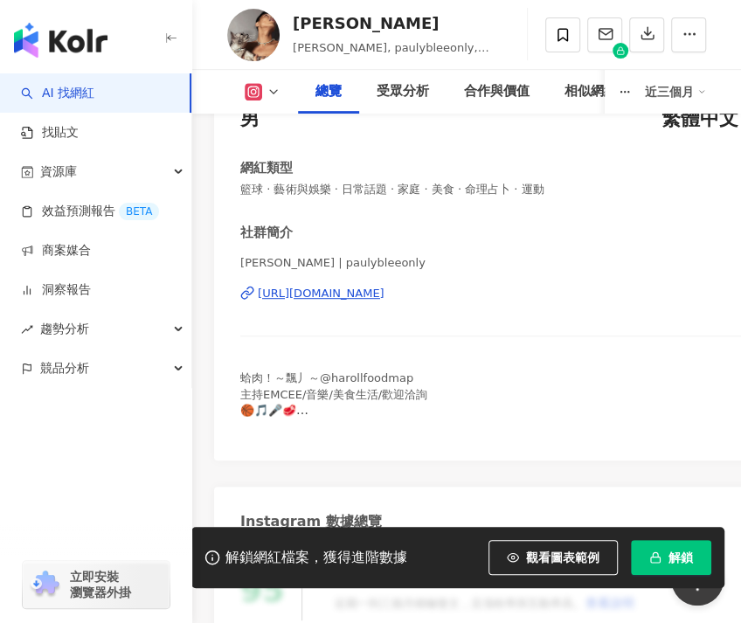
click at [385, 288] on div "https://www.instagram.com/paulybleeonly/" at bounding box center [321, 294] width 127 height 16
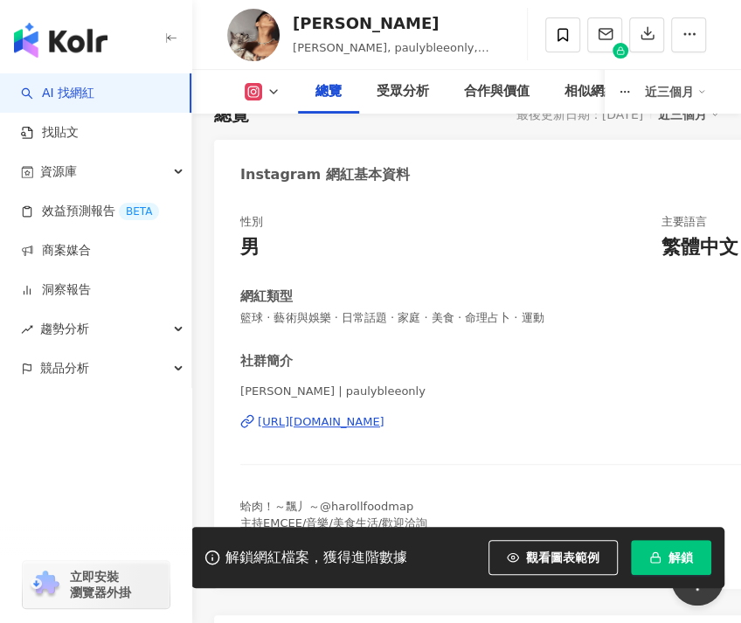
scroll to position [132, 0]
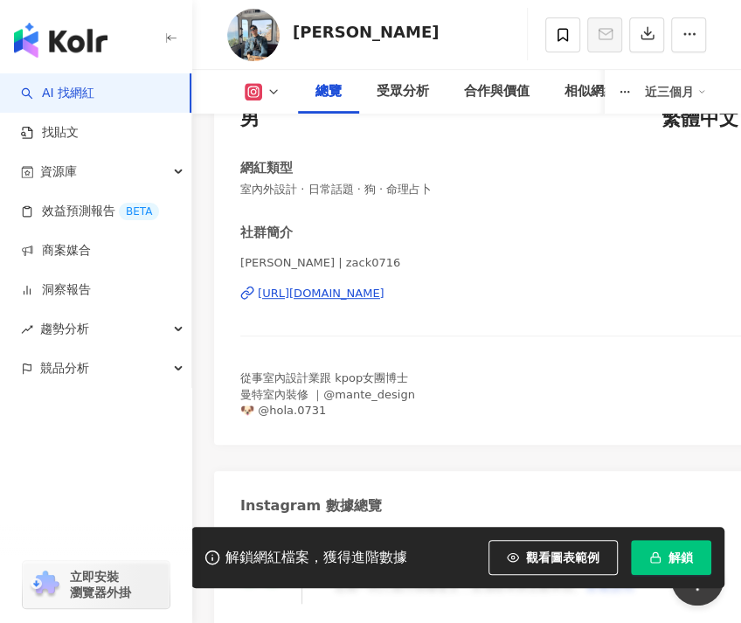
click at [369, 291] on div "[URL][DOMAIN_NAME]" at bounding box center [321, 294] width 127 height 16
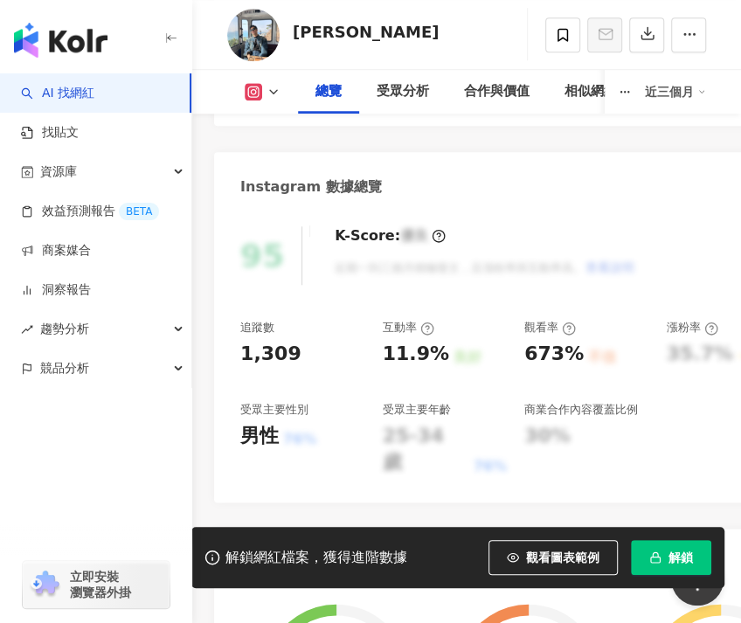
scroll to position [530, 0]
